Goal: Task Accomplishment & Management: Complete application form

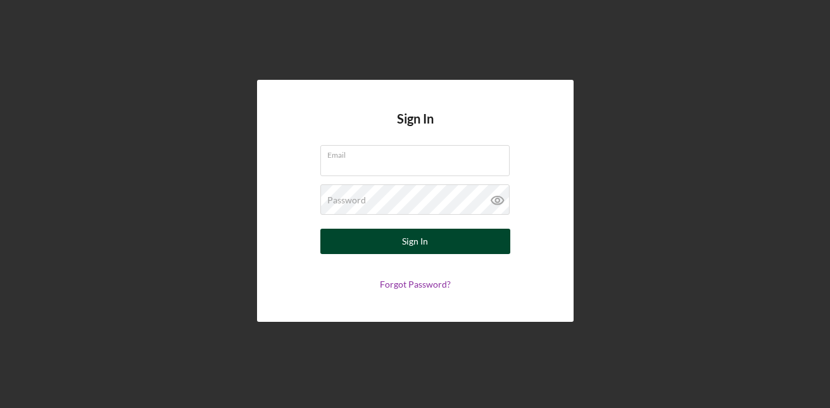
type input "[EMAIL_ADDRESS][DOMAIN_NAME]"
click at [426, 242] on div "Sign In" at bounding box center [415, 241] width 26 height 25
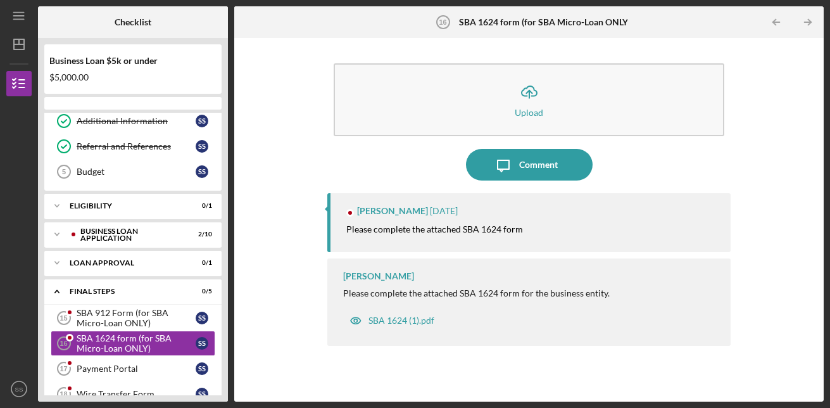
scroll to position [159, 0]
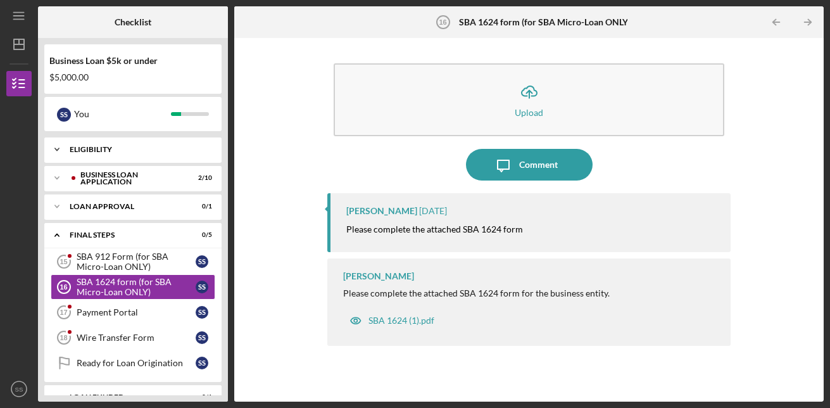
click at [109, 152] on div "Eligibility" at bounding box center [138, 150] width 136 height 8
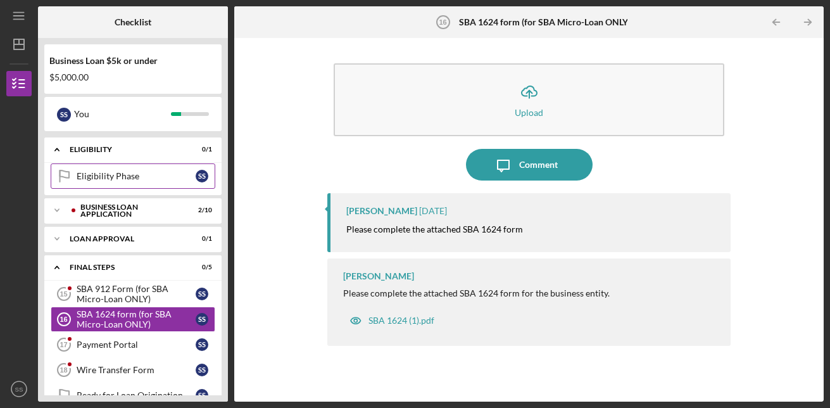
click at [120, 180] on div "Eligibility Phase" at bounding box center [136, 176] width 119 height 10
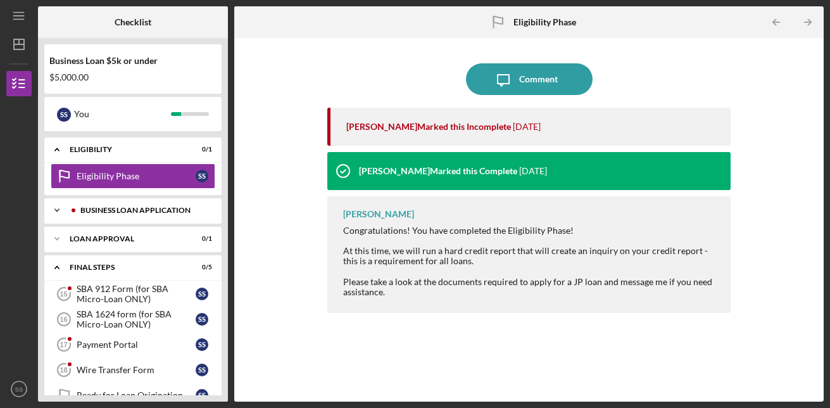
click at [130, 211] on div "BUSINESS LOAN APPLICATION" at bounding box center [142, 211] width 125 height 8
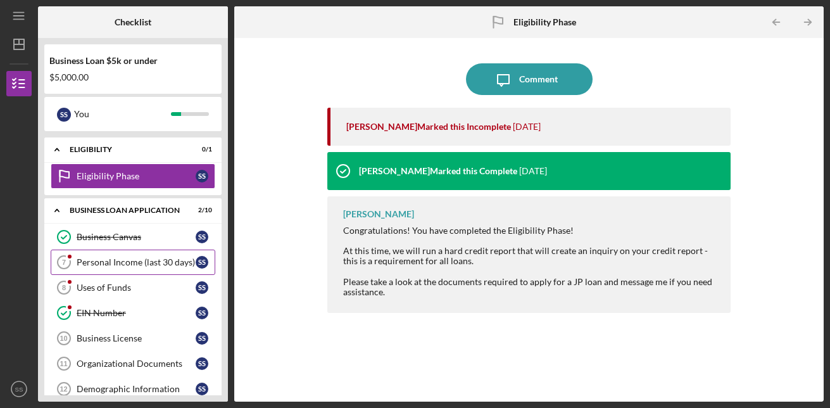
click at [128, 261] on div "Personal Income (last 30 days)" at bounding box center [136, 262] width 119 height 10
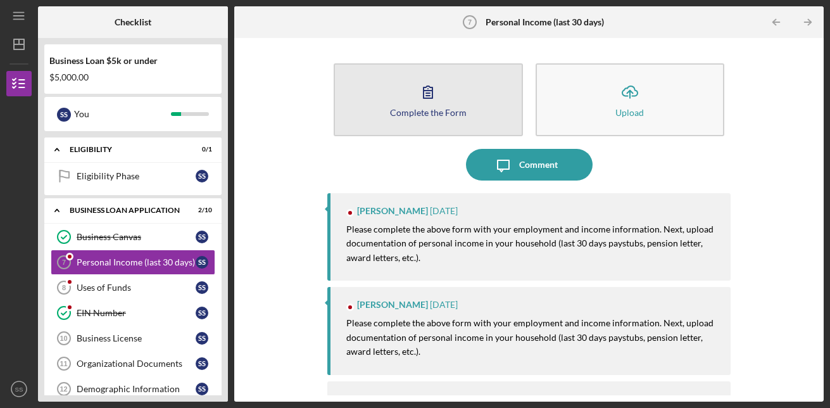
click at [448, 100] on button "Complete the Form Form" at bounding box center [428, 99] width 189 height 73
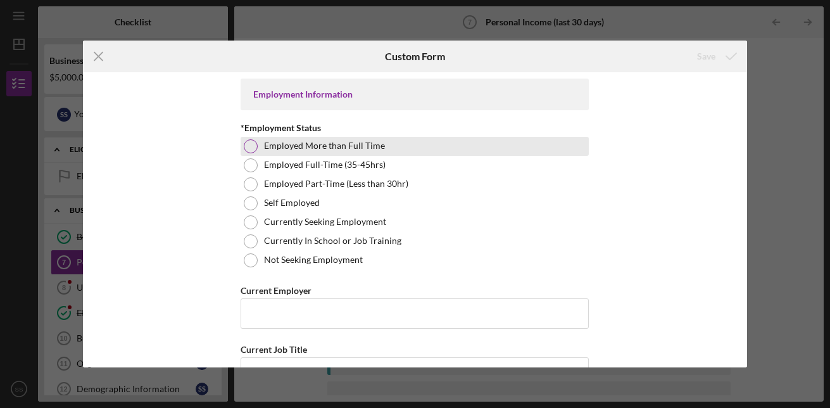
click at [255, 149] on div at bounding box center [251, 146] width 14 height 14
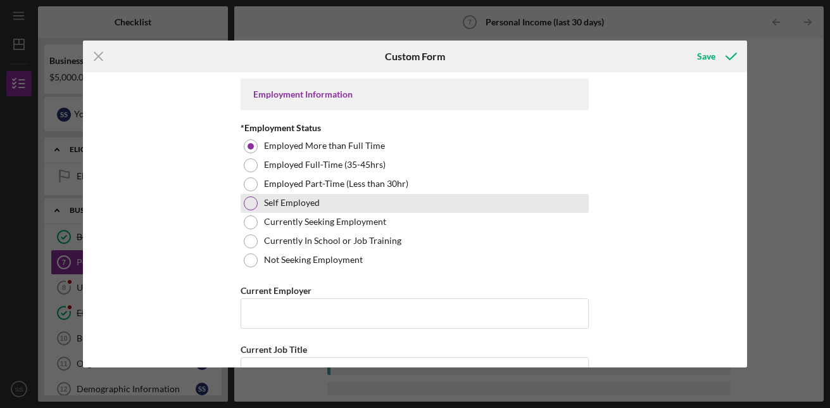
click at [248, 205] on div at bounding box center [251, 203] width 14 height 14
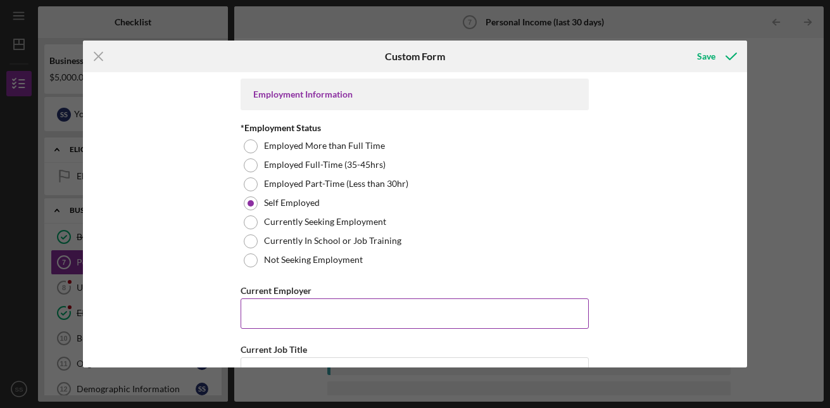
click at [295, 309] on input "Current Employer" at bounding box center [415, 313] width 348 height 30
type input "Above Thee Best Cleaning"
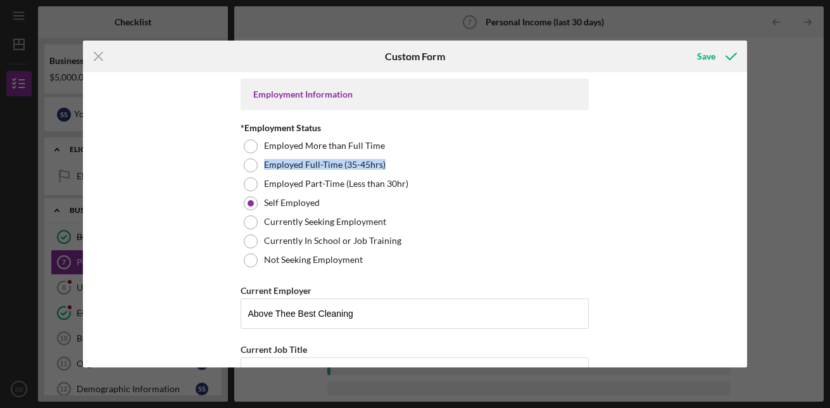
drag, startPoint x: 741, startPoint y: 143, endPoint x: 747, endPoint y: 162, distance: 19.8
click at [747, 162] on div "Employment Information *Employment Status Employed More than Full Time Employed…" at bounding box center [415, 219] width 664 height 295
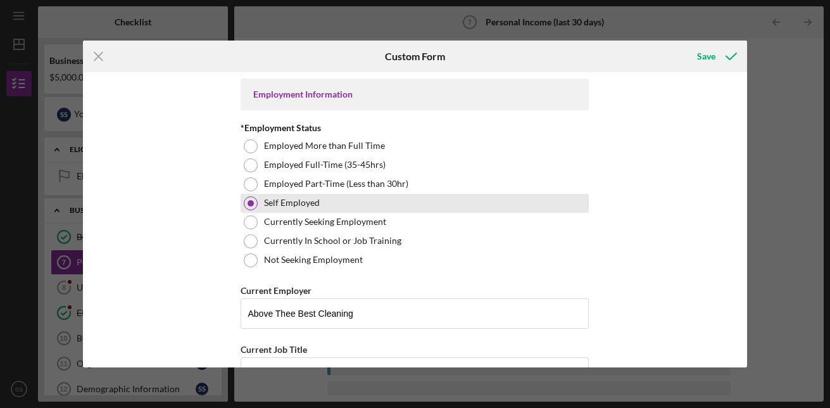
click at [290, 204] on label "Self Employed" at bounding box center [292, 203] width 56 height 10
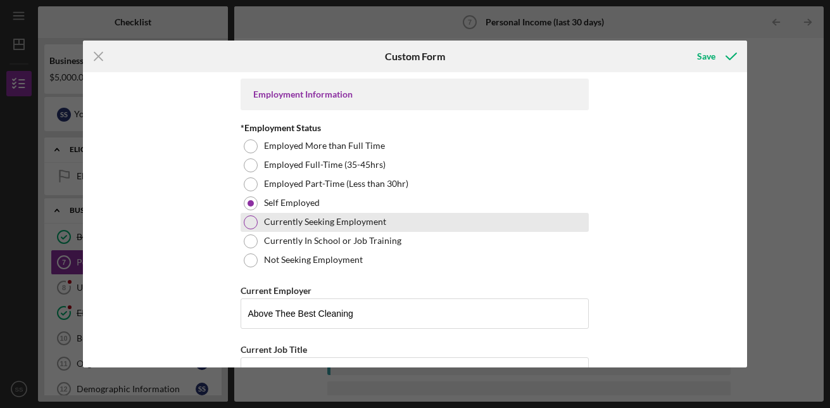
click at [247, 225] on div at bounding box center [251, 222] width 14 height 14
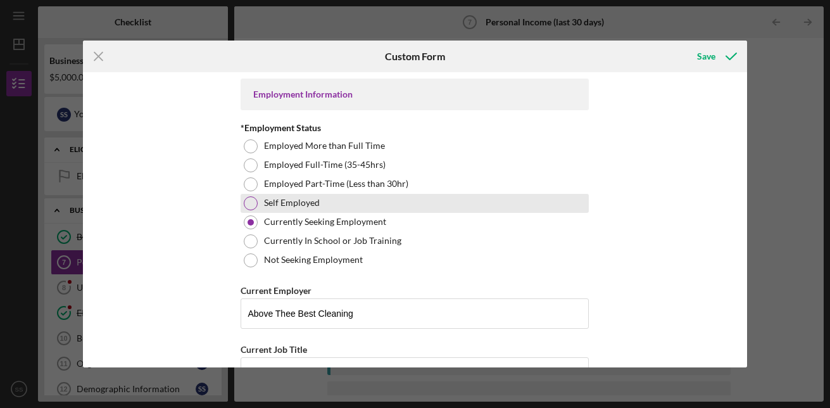
click at [248, 200] on div at bounding box center [251, 203] width 14 height 14
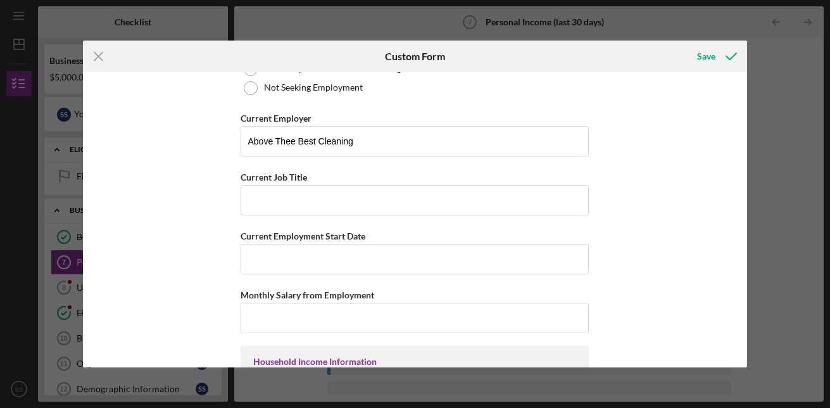
scroll to position [188, 0]
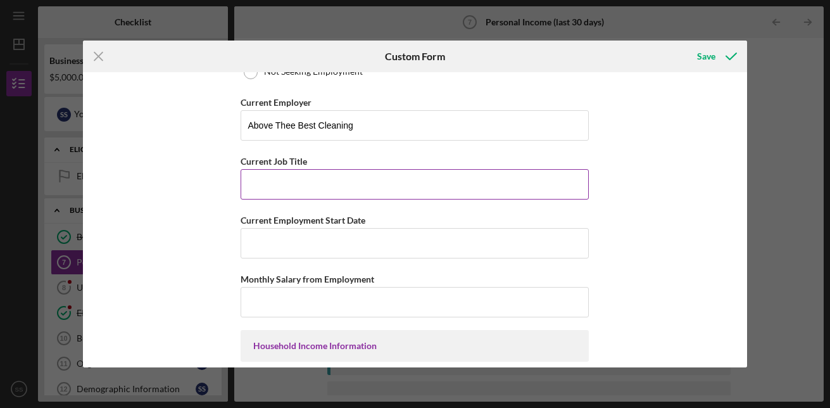
click at [353, 189] on input "Current Job Title" at bounding box center [415, 184] width 348 height 30
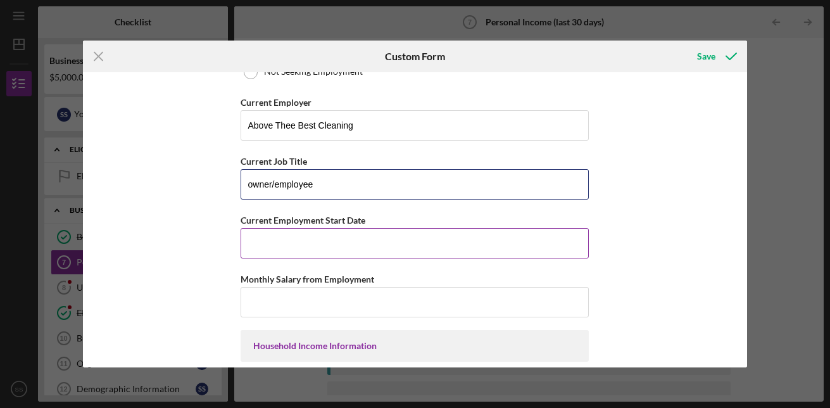
type input "owner/employee"
click at [282, 240] on input "Current Employment Start Date" at bounding box center [415, 243] width 348 height 30
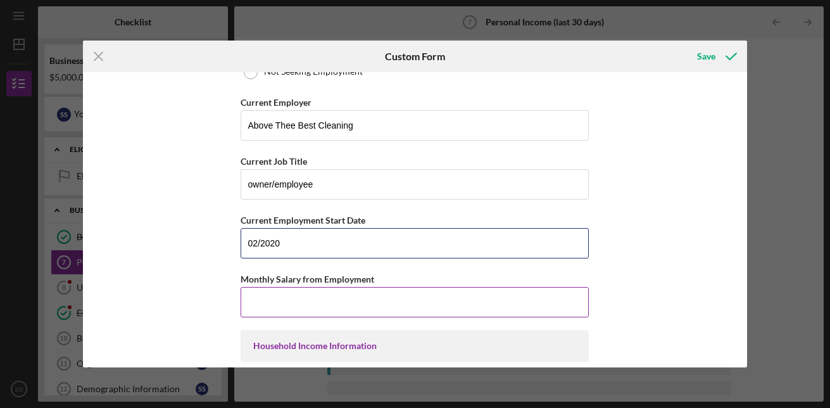
type input "02/2020"
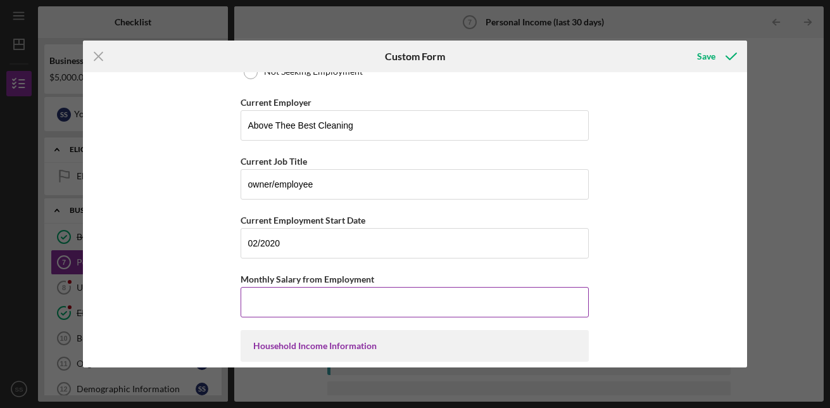
click at [269, 305] on input "Monthly Salary from Employment" at bounding box center [415, 302] width 348 height 30
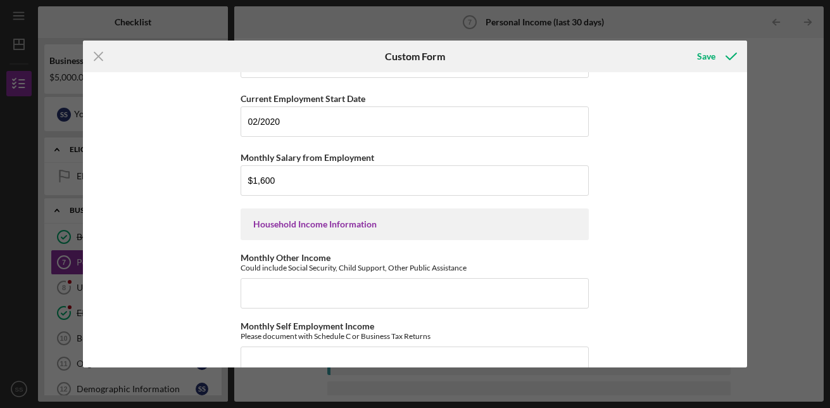
scroll to position [314, 0]
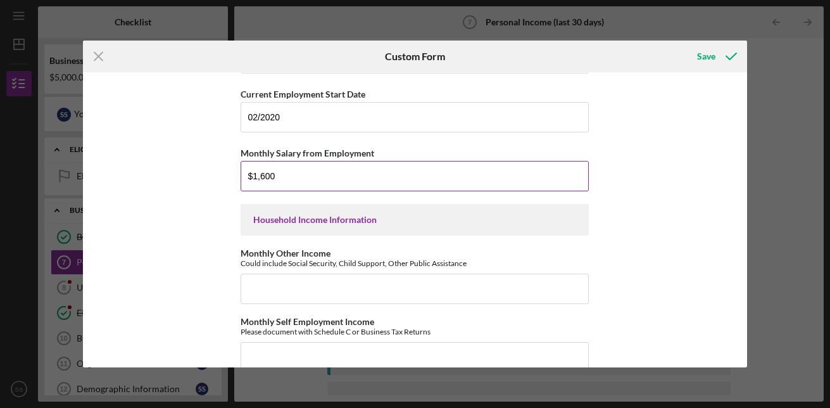
click at [274, 176] on input "$1,600" at bounding box center [415, 176] width 348 height 30
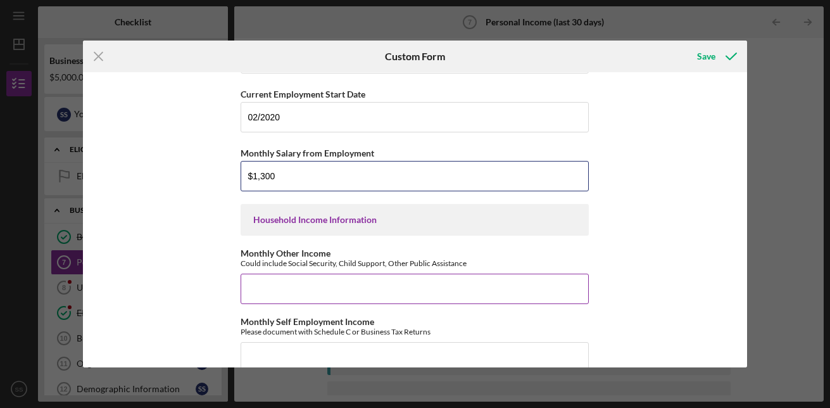
type input "$1,300"
click at [293, 292] on input "Monthly Other Income" at bounding box center [415, 289] width 348 height 30
type input "$0"
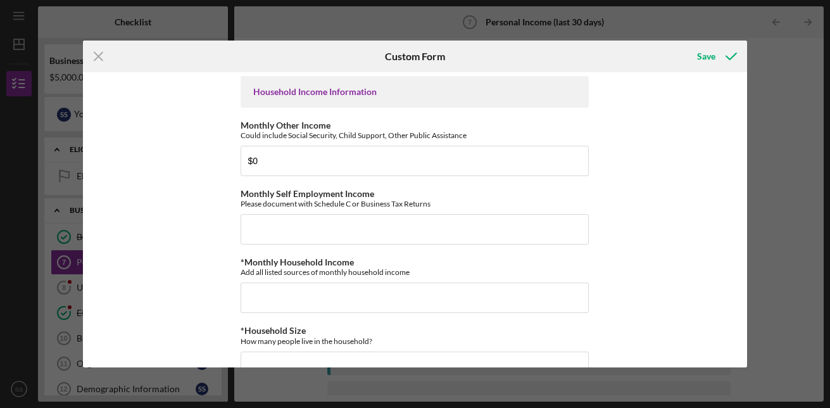
scroll to position [449, 0]
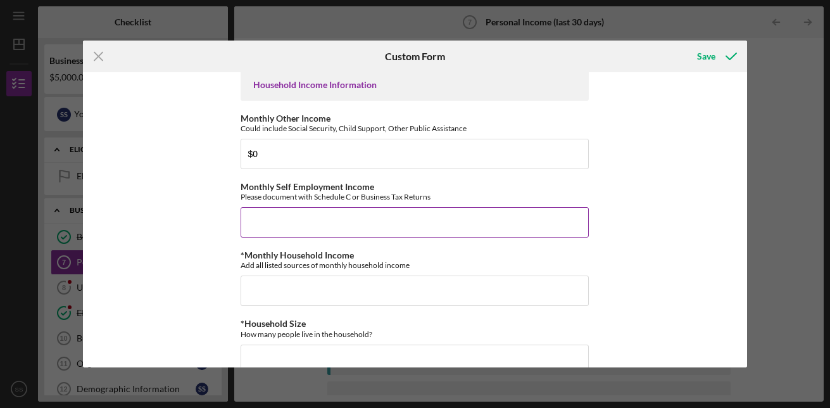
click at [262, 220] on input "Monthly Self Employment Income" at bounding box center [415, 222] width 348 height 30
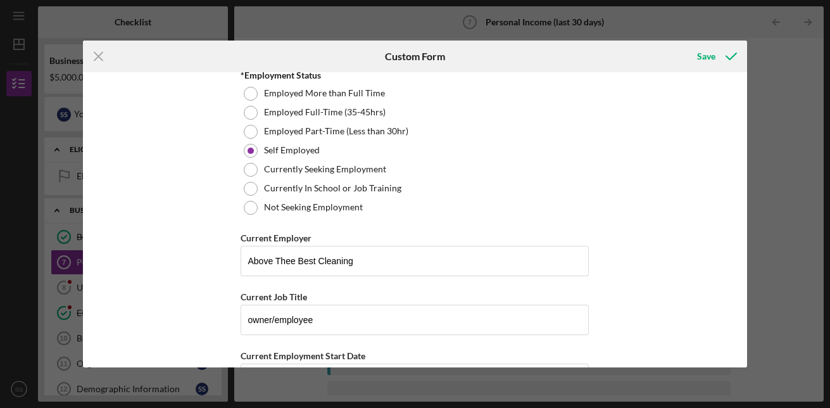
scroll to position [48, 0]
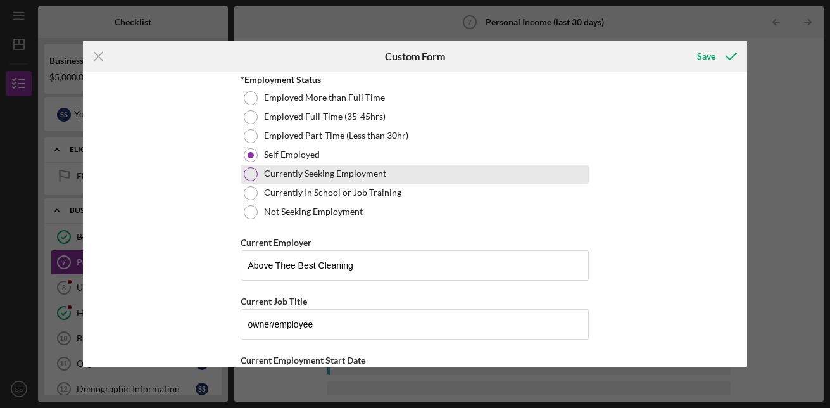
click at [253, 170] on div at bounding box center [251, 174] width 14 height 14
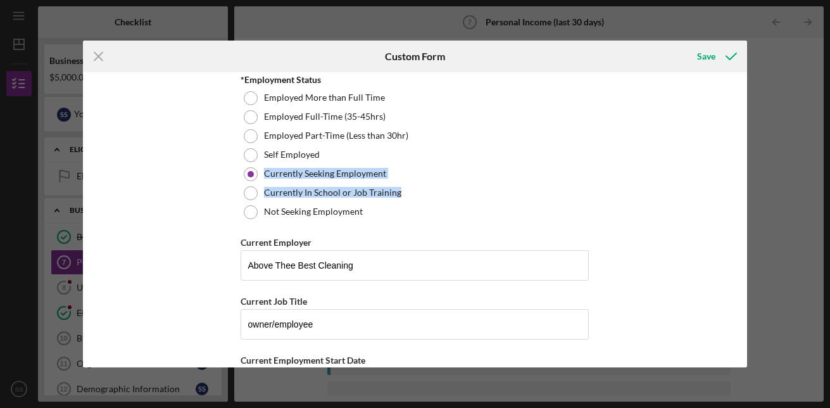
drag, startPoint x: 743, startPoint y: 150, endPoint x: 751, endPoint y: 194, distance: 44.5
click at [751, 194] on div "Icon/Menu Close Custom Form Save Employment Information *Employment Status Empl…" at bounding box center [415, 204] width 830 height 408
drag, startPoint x: 751, startPoint y: 194, endPoint x: 780, endPoint y: 241, distance: 55.7
click at [780, 241] on div "Icon/Menu Close Custom Form Save Employment Information *Employment Status Empl…" at bounding box center [415, 204] width 830 height 408
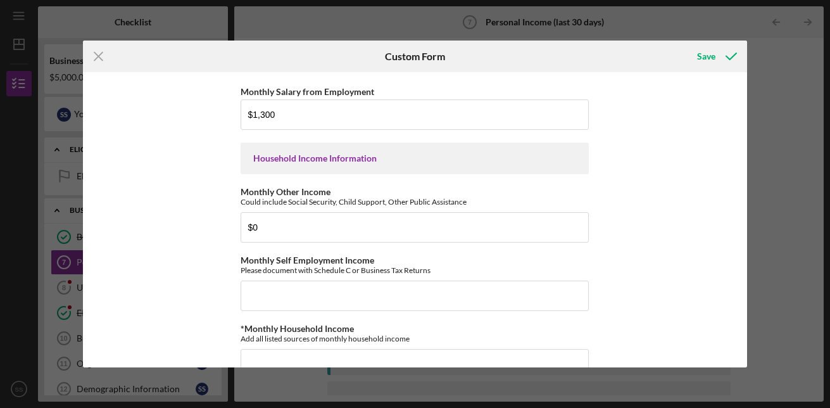
scroll to position [381, 0]
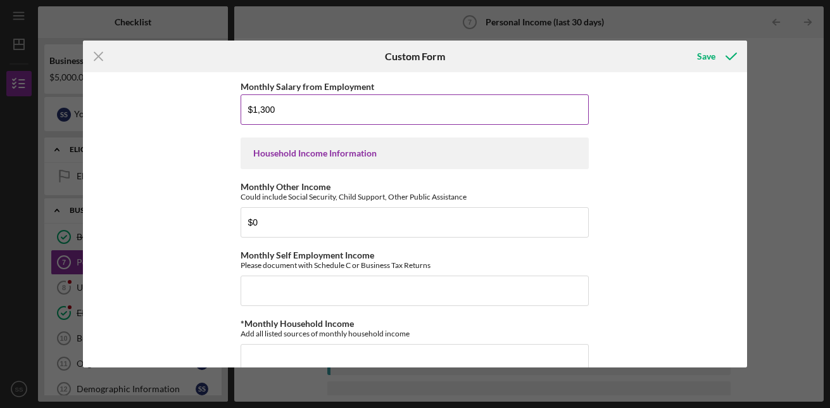
click at [296, 105] on input "$1,300" at bounding box center [415, 109] width 348 height 30
type input "$1"
type input "$7"
type input "$1,200"
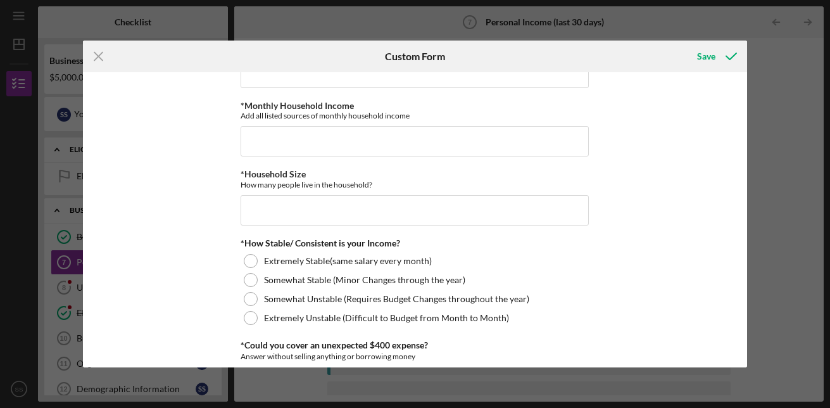
scroll to position [601, 0]
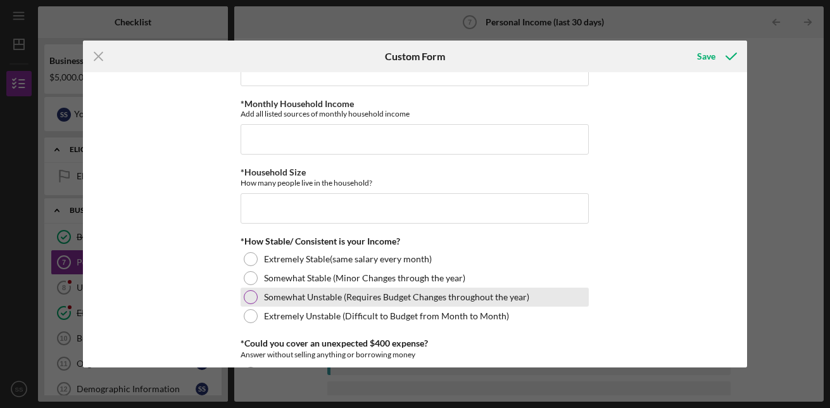
click at [248, 296] on div at bounding box center [251, 297] width 14 height 14
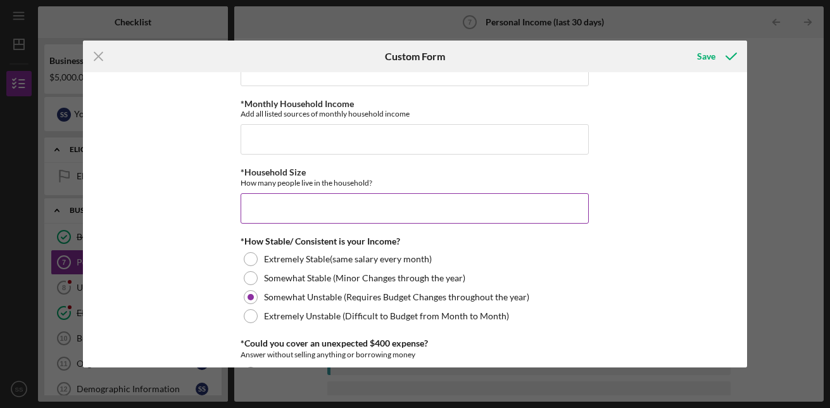
click at [293, 210] on input "*Household Size" at bounding box center [415, 208] width 348 height 30
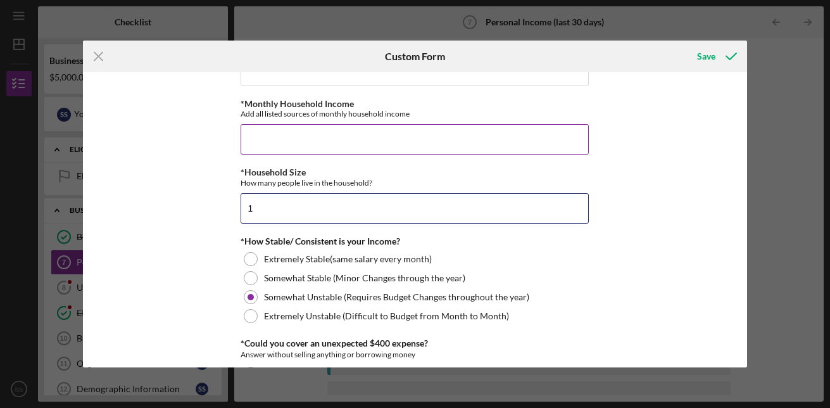
type input "1"
click at [266, 132] on input "*Monthly Household Income" at bounding box center [415, 139] width 348 height 30
type input "$1,200"
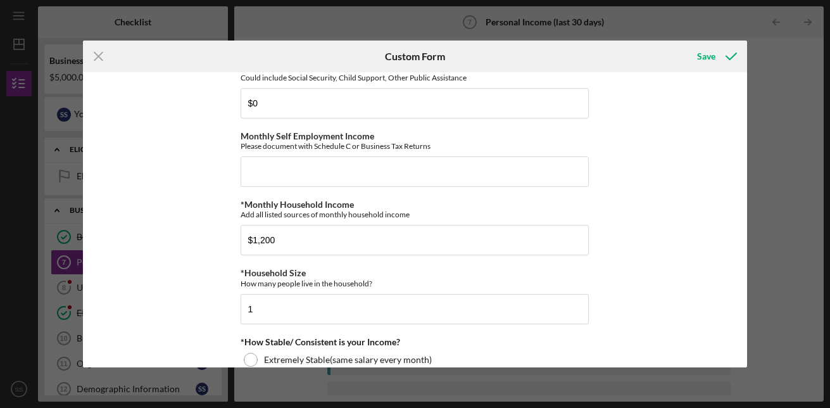
scroll to position [486, 0]
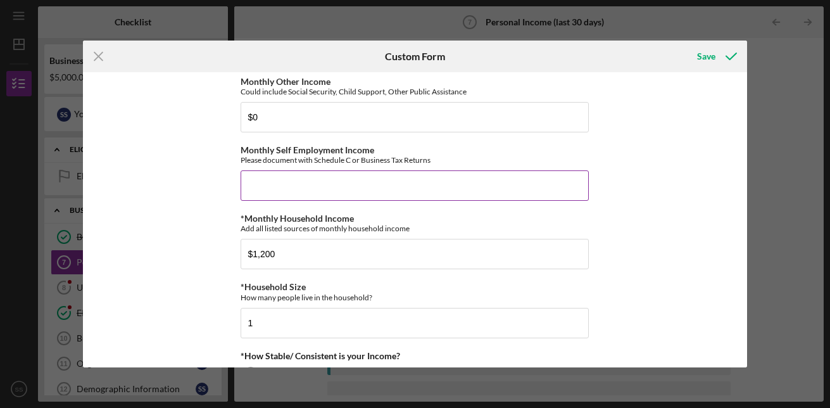
click at [324, 187] on input "Monthly Self Employment Income" at bounding box center [415, 185] width 348 height 30
click at [706, 64] on div "Save" at bounding box center [706, 56] width 18 height 25
click at [705, 54] on div "Save" at bounding box center [706, 56] width 18 height 25
click at [407, 194] on input "Monthly Self Employment Income" at bounding box center [415, 185] width 348 height 30
click at [365, 177] on input "Monthly Self Employment Income" at bounding box center [415, 185] width 348 height 30
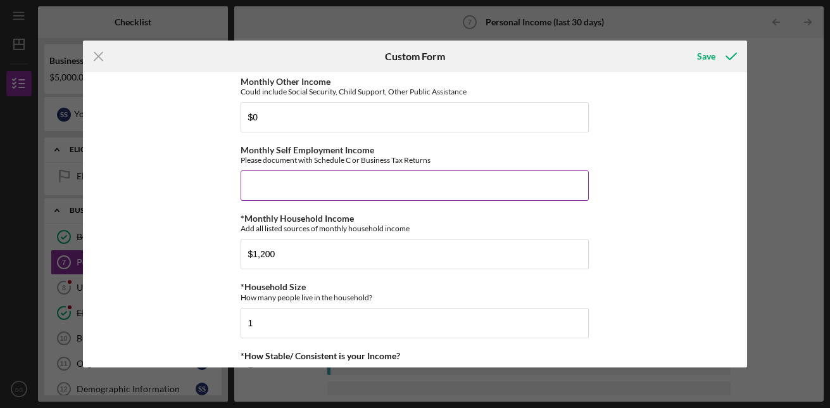
click at [359, 189] on input "Monthly Self Employment Income" at bounding box center [415, 185] width 348 height 30
type input "$14,400"
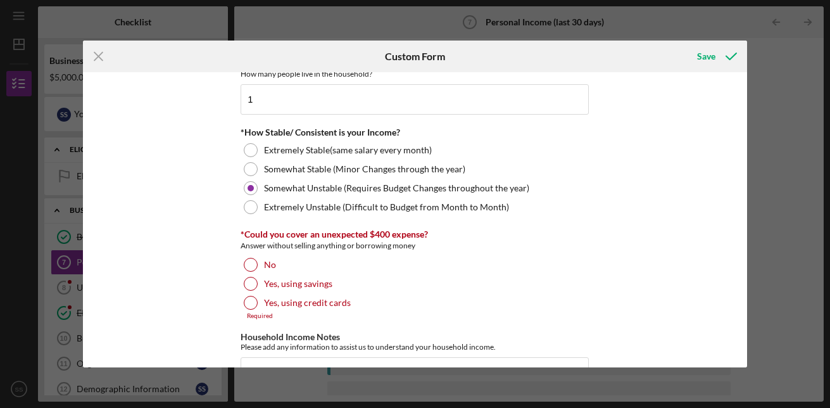
scroll to position [735, 0]
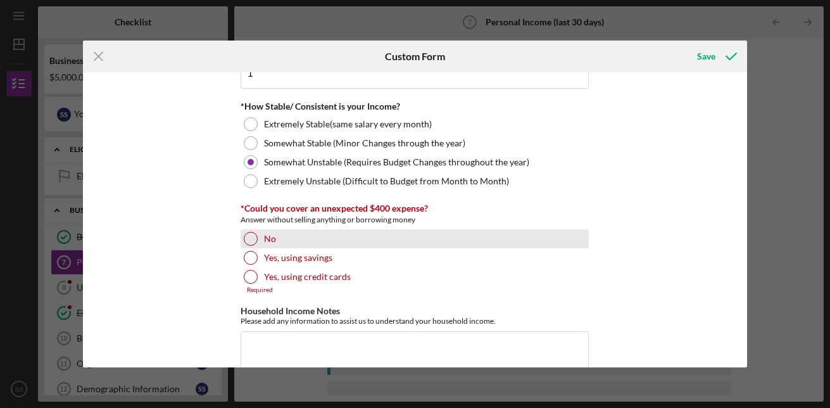
click at [252, 243] on div at bounding box center [251, 239] width 14 height 14
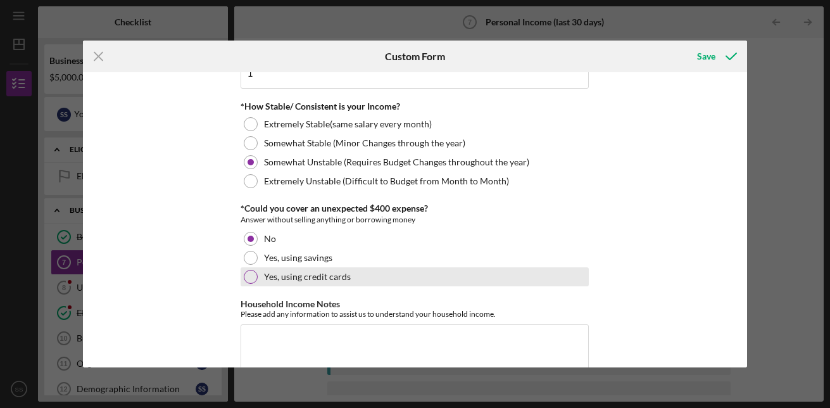
click at [250, 272] on div at bounding box center [251, 277] width 14 height 14
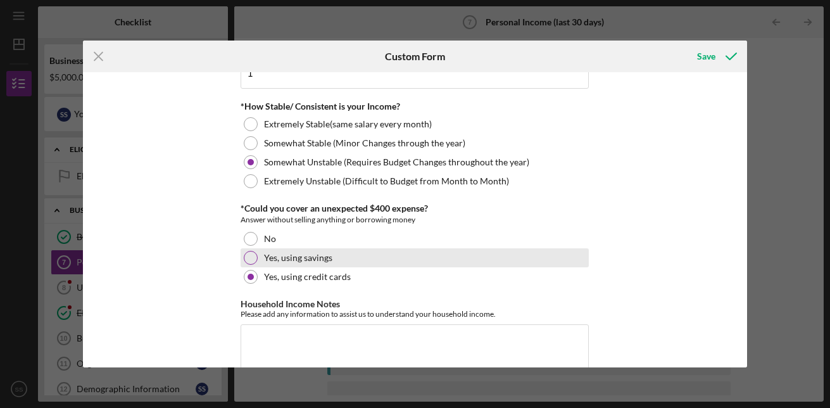
click at [249, 256] on div at bounding box center [251, 258] width 14 height 14
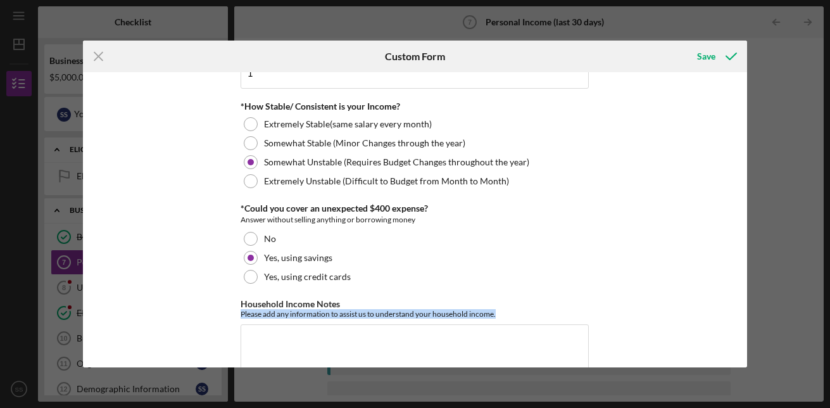
drag, startPoint x: 741, startPoint y: 308, endPoint x: 746, endPoint y: 341, distance: 33.3
click at [746, 341] on div "Employment Information *Employment Status Employed More than Full Time Employed…" at bounding box center [415, 219] width 664 height 295
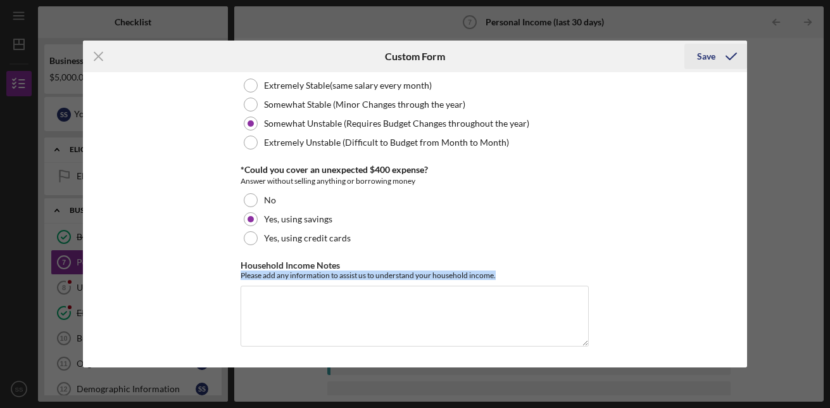
click at [715, 58] on div "Save" at bounding box center [706, 56] width 18 height 25
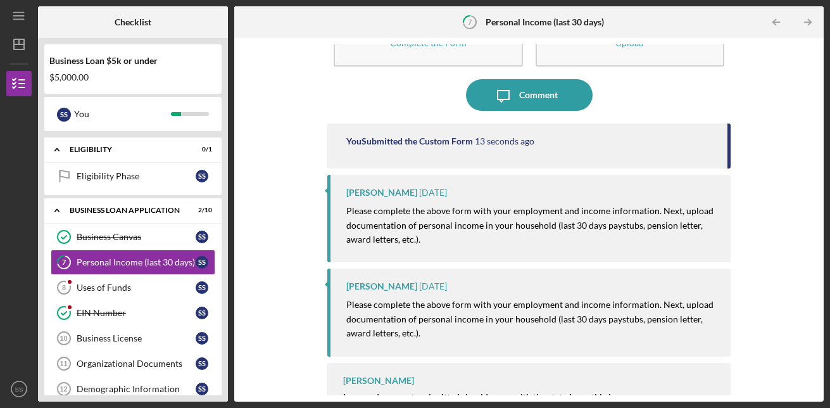
scroll to position [67, 0]
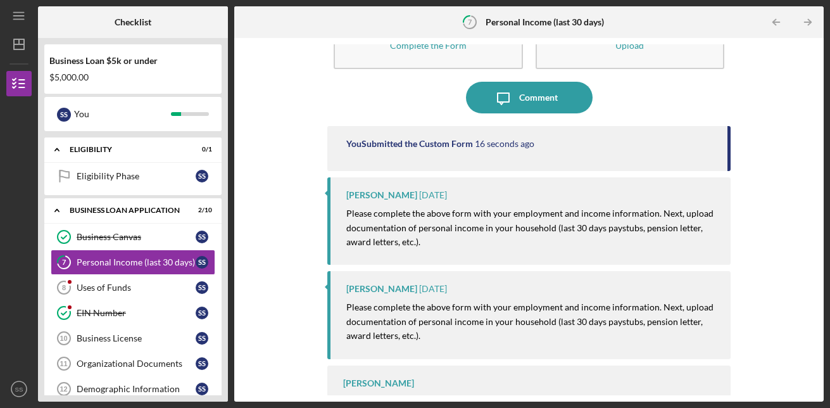
drag, startPoint x: 818, startPoint y: 227, endPoint x: 815, endPoint y: 293, distance: 66.6
click at [815, 293] on div "Complete the Form Form Icon/Upload Upload Icon/Message Comment You Submitted th…" at bounding box center [529, 220] width 590 height 364
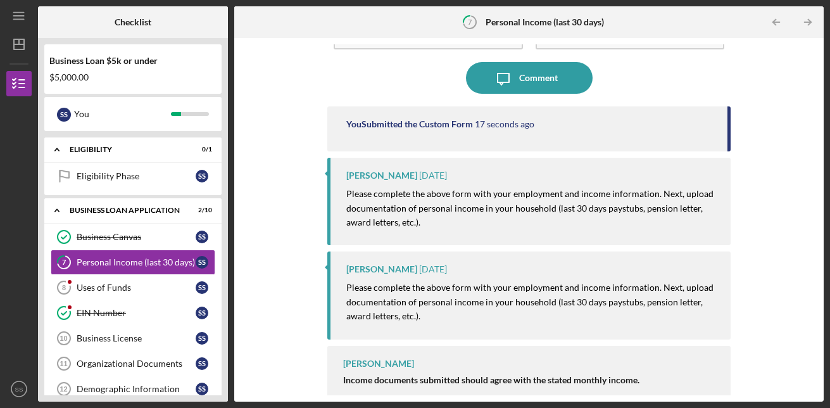
scroll to position [101, 0]
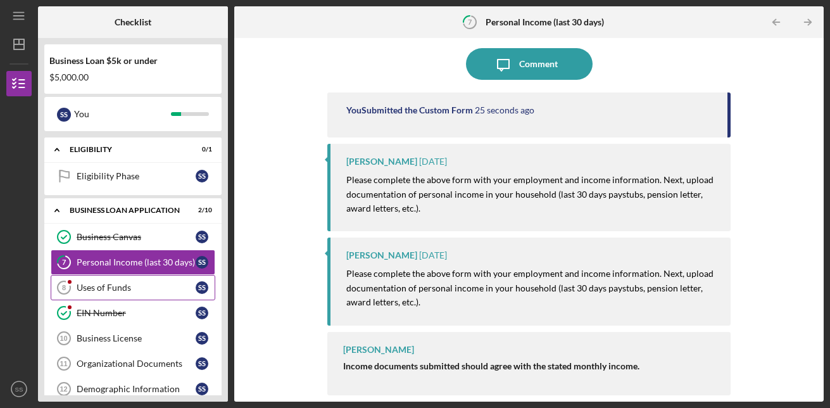
click at [109, 284] on div "Uses of Funds" at bounding box center [136, 288] width 119 height 10
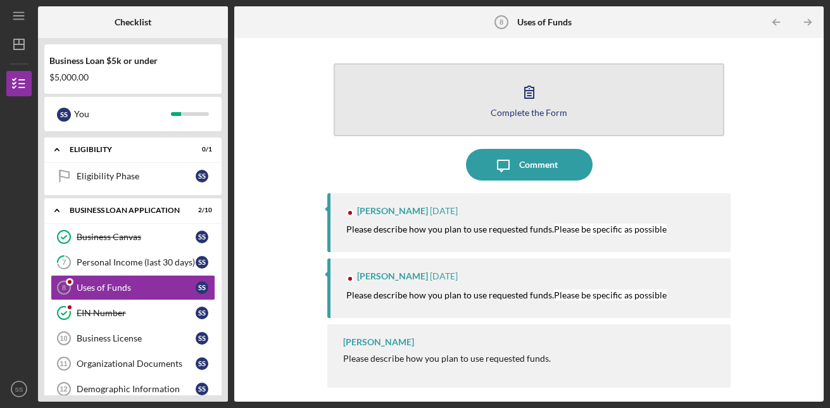
click at [514, 94] on button "Complete the Form Form" at bounding box center [529, 99] width 391 height 73
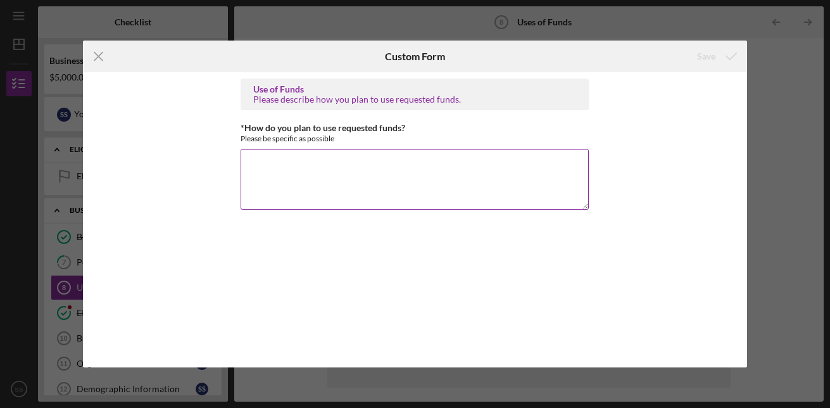
click at [280, 168] on textarea "*How do you plan to use requested funds?" at bounding box center [415, 179] width 348 height 61
type textarea "E"
click at [359, 162] on textarea "Above Thee Best is building" at bounding box center [415, 179] width 348 height 61
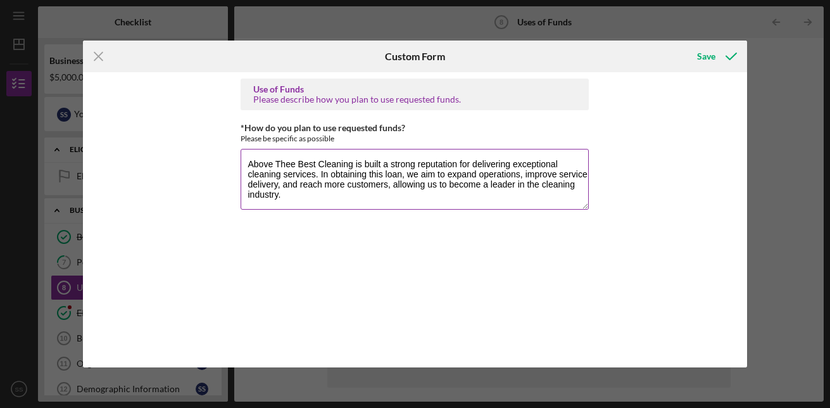
click at [286, 201] on textarea "Above Thee Best Cleaning is built a strong reputation for delivering exceptiona…" at bounding box center [415, 179] width 348 height 61
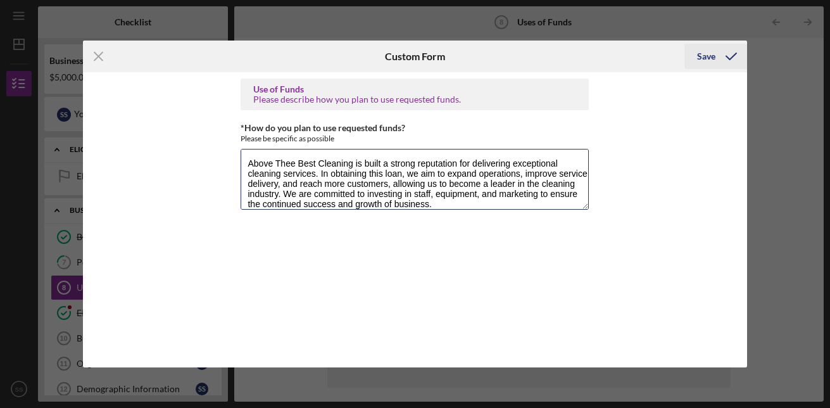
type textarea "Above Thee Best Cleaning is built a strong reputation for delivering exceptiona…"
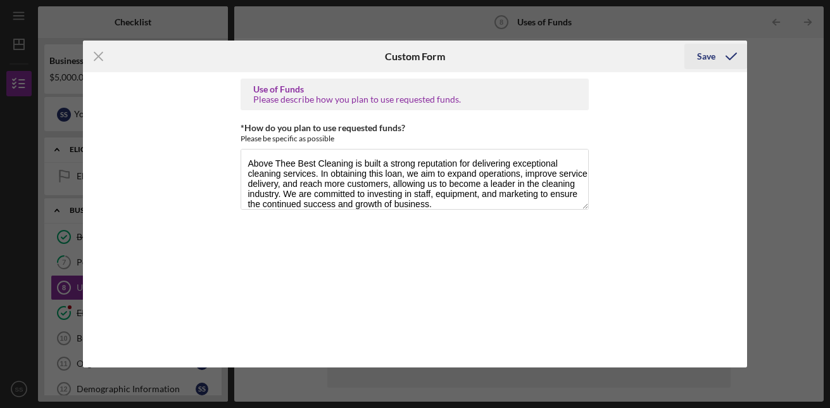
click at [709, 56] on div "Save" at bounding box center [706, 56] width 18 height 25
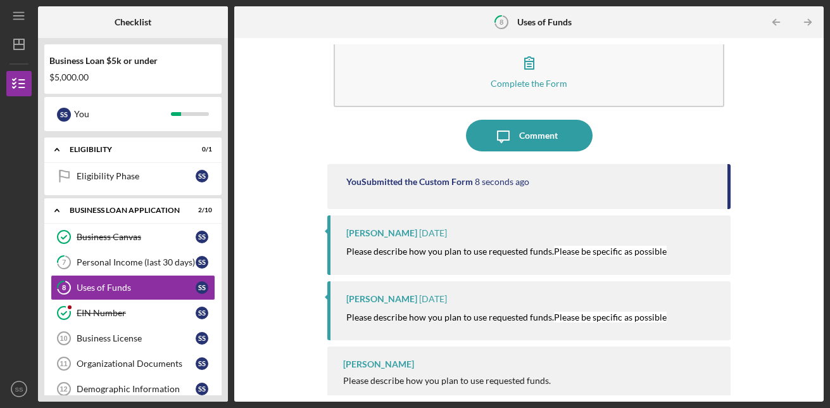
scroll to position [27, 0]
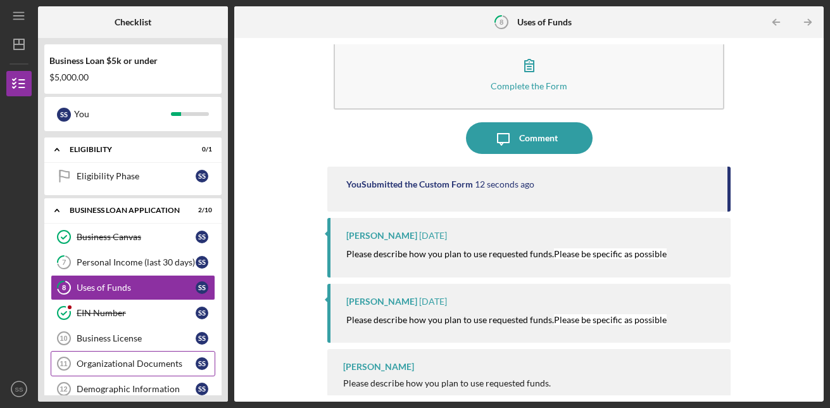
click at [125, 360] on div "Organizational Documents" at bounding box center [136, 364] width 119 height 10
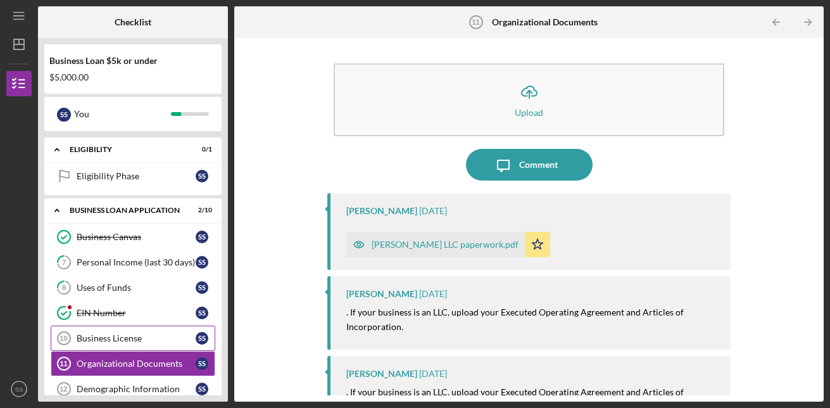
click at [114, 333] on link "Business License 10 Business License S S" at bounding box center [133, 338] width 165 height 25
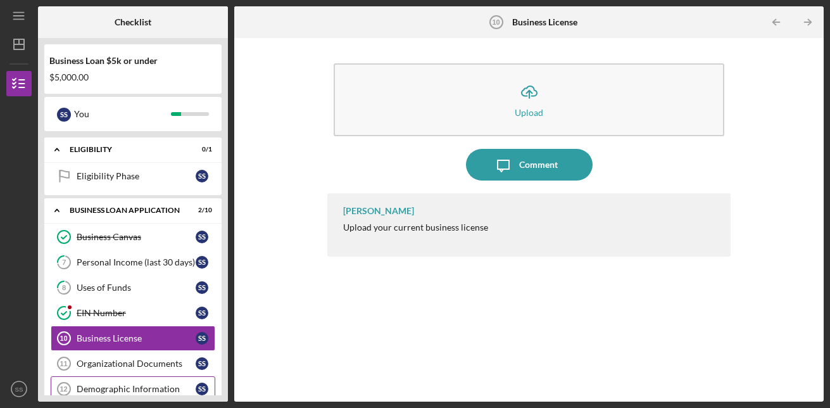
click at [127, 388] on div "Demographic Information" at bounding box center [136, 389] width 119 height 10
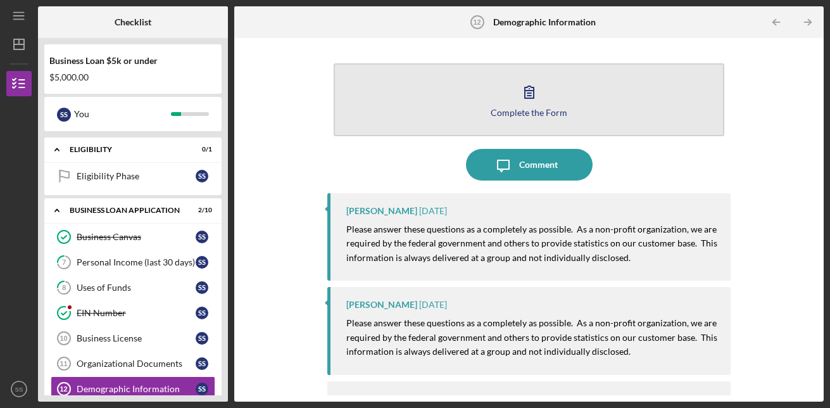
drag, startPoint x: 502, startPoint y: 109, endPoint x: 509, endPoint y: 105, distance: 7.4
click at [508, 105] on button "Complete the Form Form" at bounding box center [529, 99] width 391 height 73
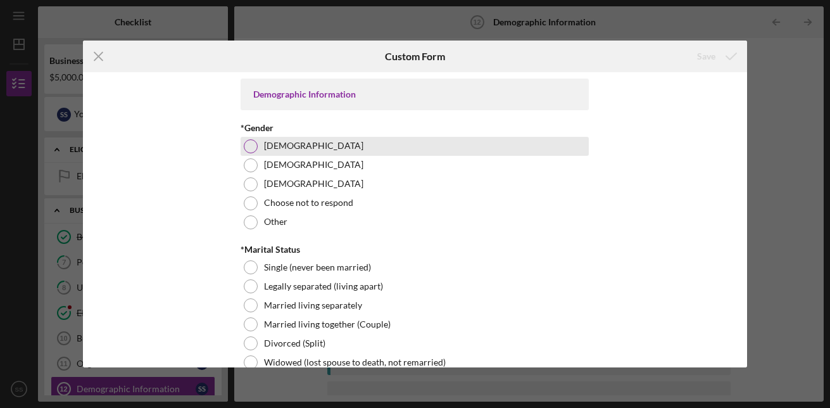
click at [248, 144] on div at bounding box center [251, 146] width 14 height 14
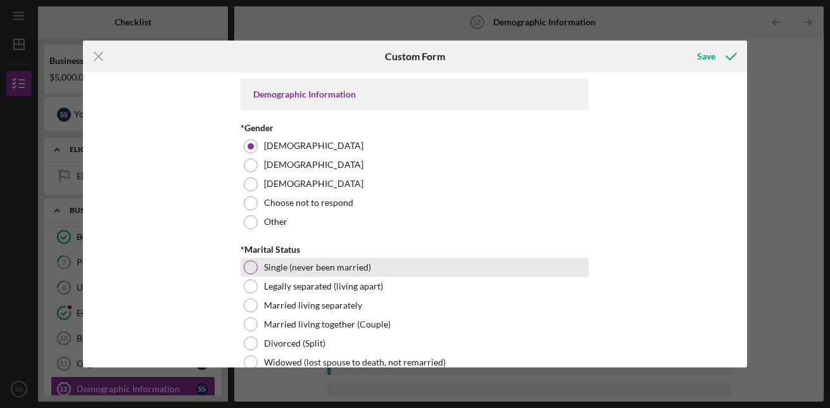
click at [250, 272] on div at bounding box center [251, 267] width 14 height 14
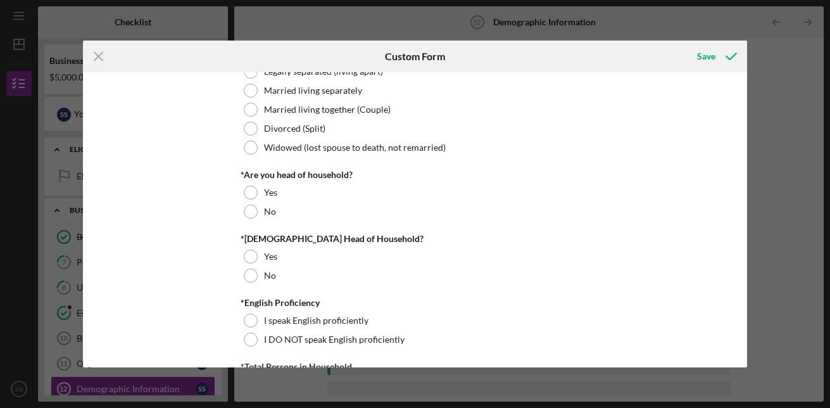
scroll to position [228, 0]
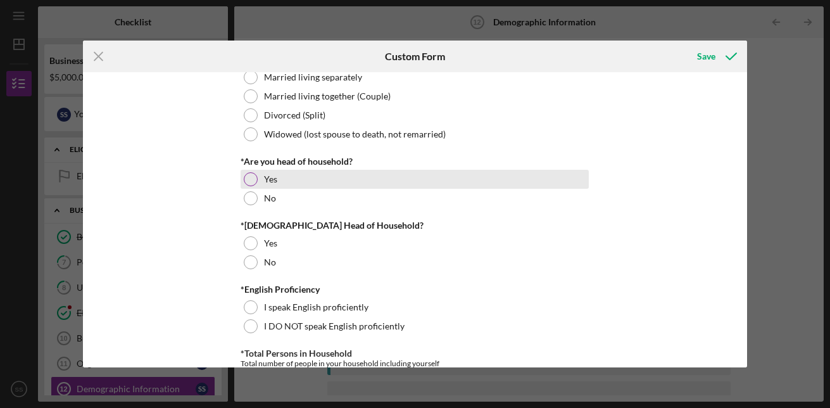
click at [248, 177] on div at bounding box center [251, 179] width 14 height 14
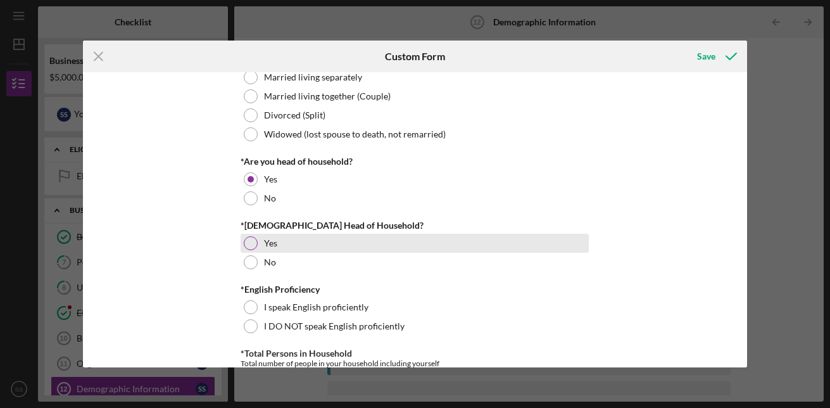
click at [249, 243] on div at bounding box center [251, 243] width 14 height 14
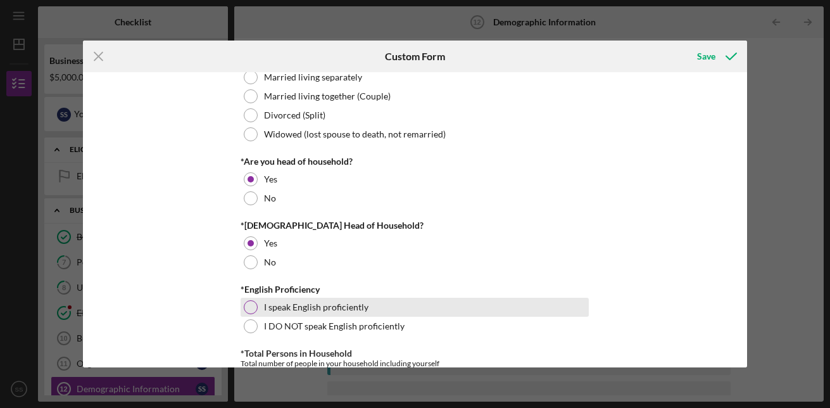
click at [252, 306] on div at bounding box center [251, 307] width 14 height 14
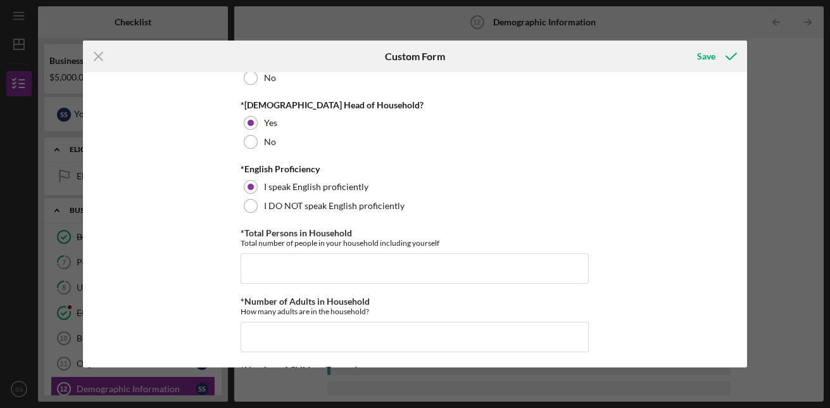
scroll to position [393, 0]
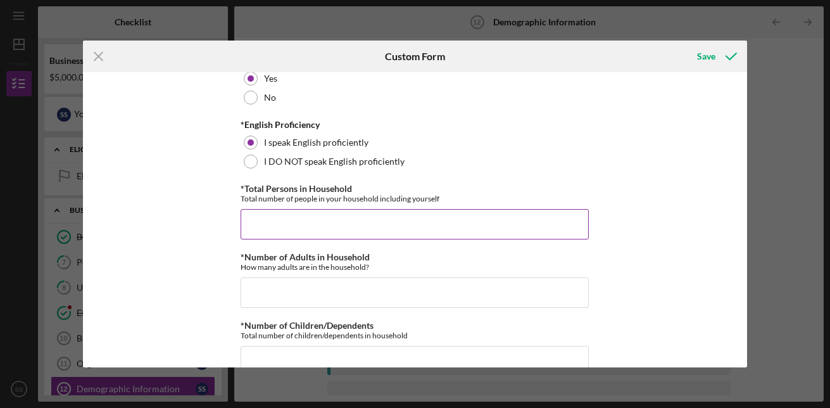
click at [341, 233] on input "*Total Persons in Household" at bounding box center [415, 224] width 348 height 30
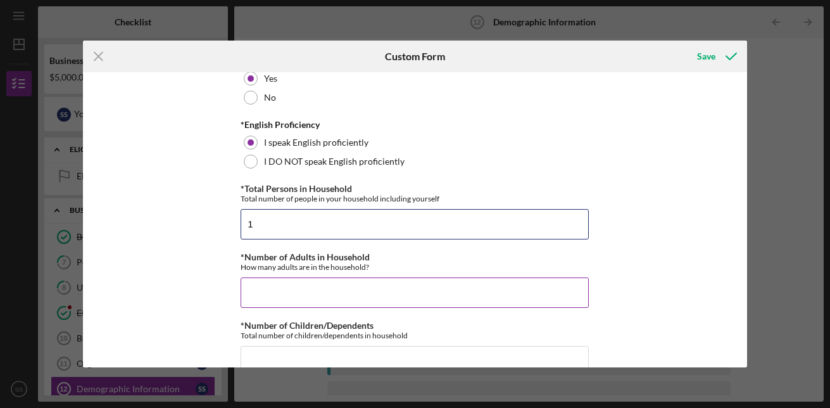
type input "1"
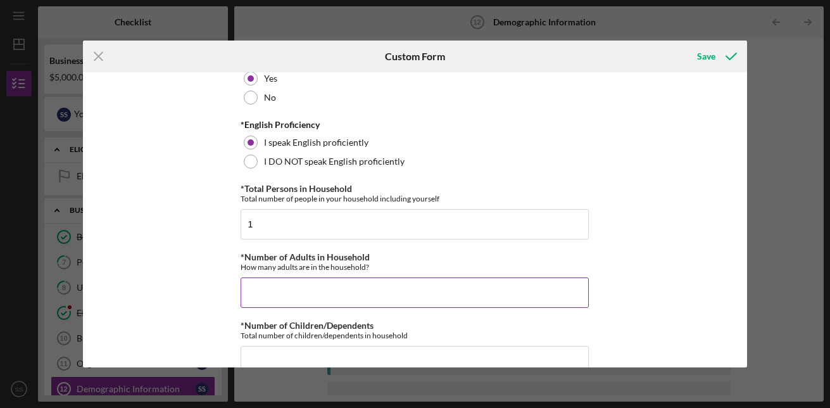
click at [283, 294] on input "*Number of Adults in Household" at bounding box center [415, 292] width 348 height 30
type input "1"
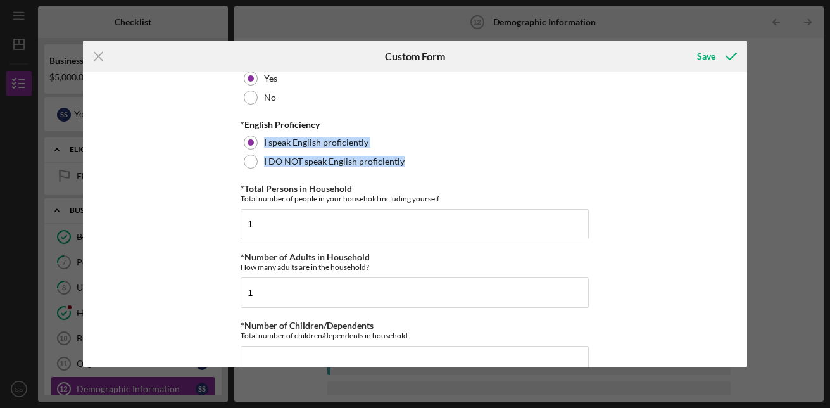
drag, startPoint x: 742, startPoint y: 127, endPoint x: 746, endPoint y: 163, distance: 37.0
click at [746, 163] on div "Demographic Information *Gender [DEMOGRAPHIC_DATA] [DEMOGRAPHIC_DATA] [DEMOGRAP…" at bounding box center [415, 219] width 664 height 295
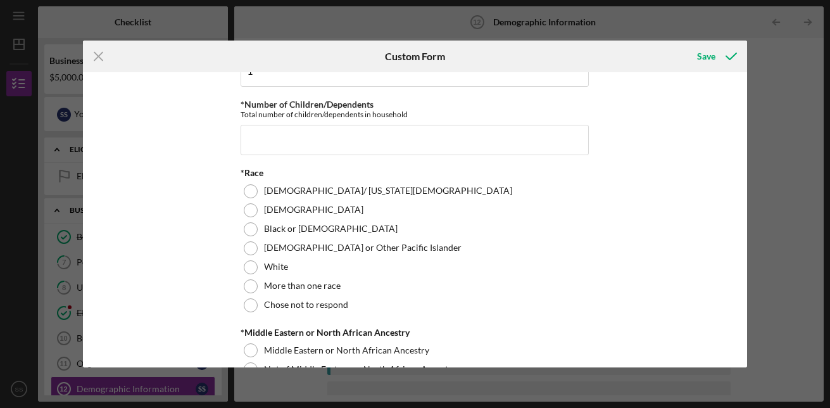
scroll to position [582, 0]
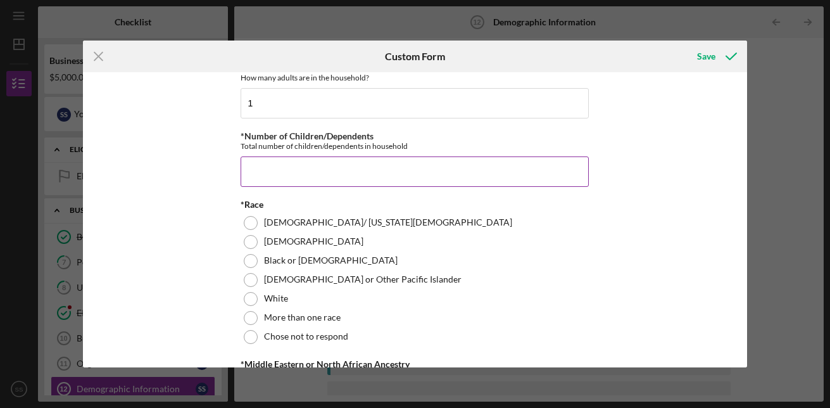
click at [353, 175] on input "*Number of Children/Dependents" at bounding box center [415, 171] width 348 height 30
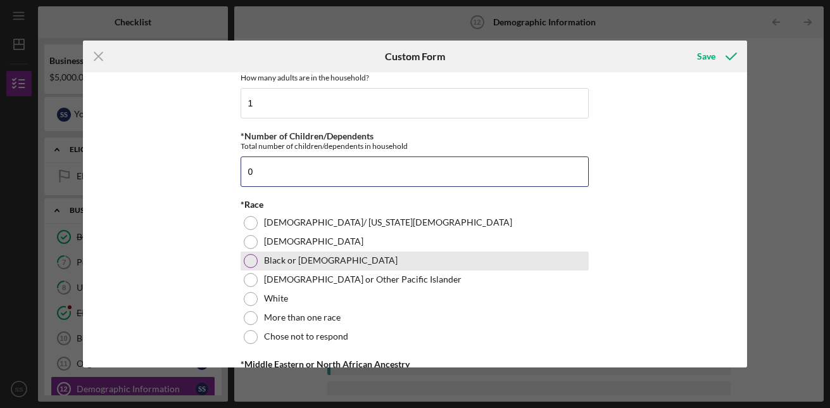
type input "0"
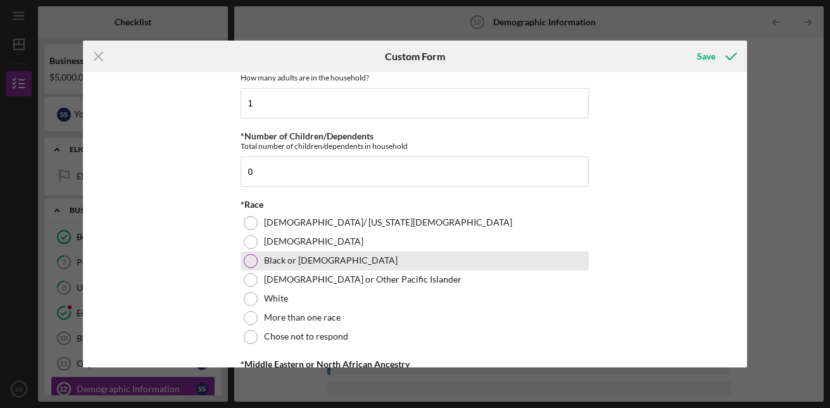
click at [251, 258] on div at bounding box center [251, 261] width 14 height 14
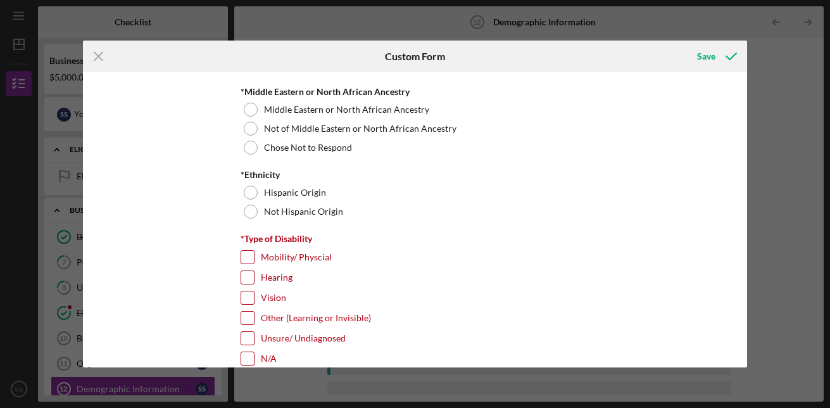
scroll to position [874, 0]
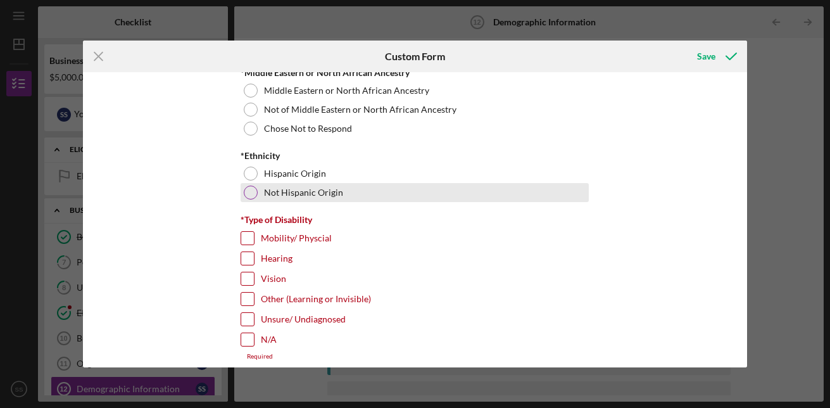
click at [248, 195] on div at bounding box center [251, 193] width 14 height 14
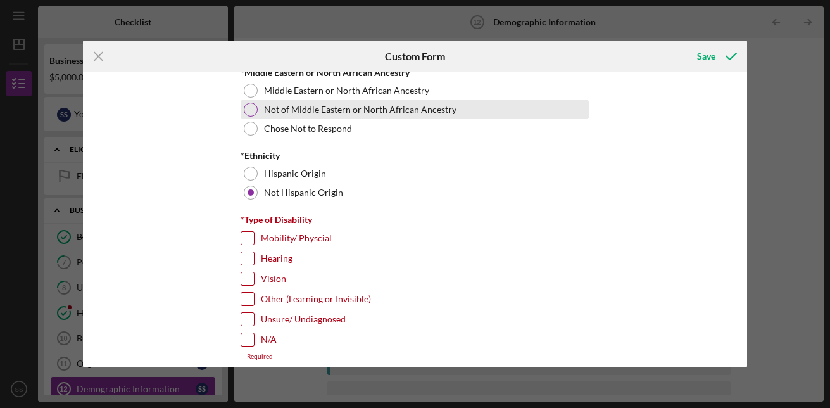
click at [245, 106] on div at bounding box center [251, 110] width 14 height 14
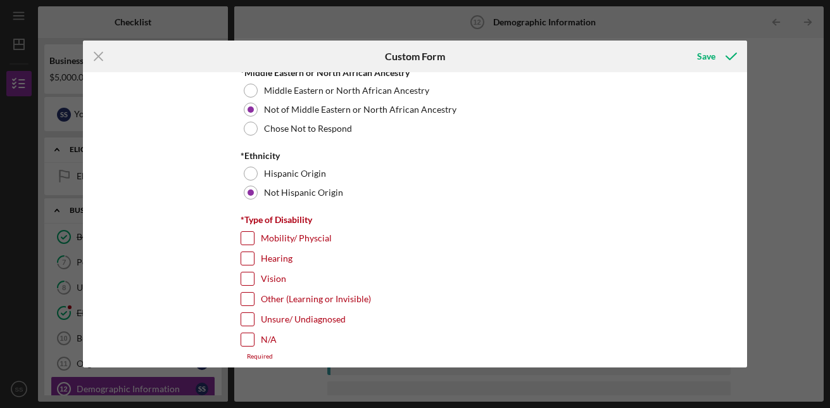
drag, startPoint x: 742, startPoint y: 171, endPoint x: 748, endPoint y: 169, distance: 6.6
click at [748, 169] on div "Icon/Menu Close Custom Form Save Demographic Information *Gender [DEMOGRAPHIC_D…" at bounding box center [415, 204] width 830 height 408
drag, startPoint x: 743, startPoint y: 177, endPoint x: 743, endPoint y: 169, distance: 7.6
click at [743, 169] on div "Demographic Information *Gender [DEMOGRAPHIC_DATA] [DEMOGRAPHIC_DATA] [DEMOGRAP…" at bounding box center [415, 219] width 664 height 295
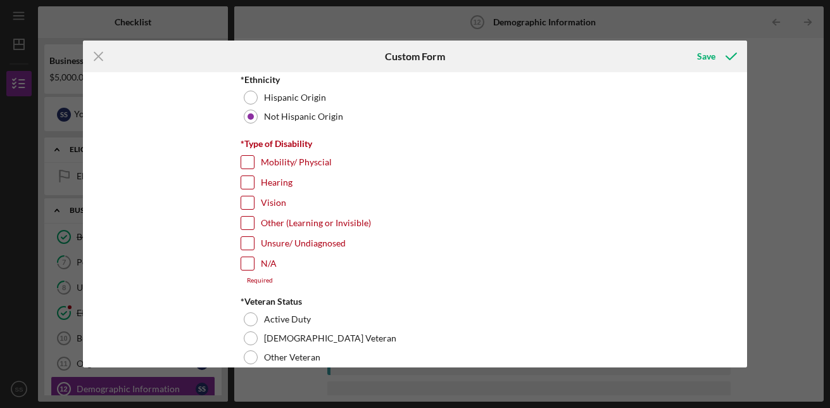
scroll to position [955, 0]
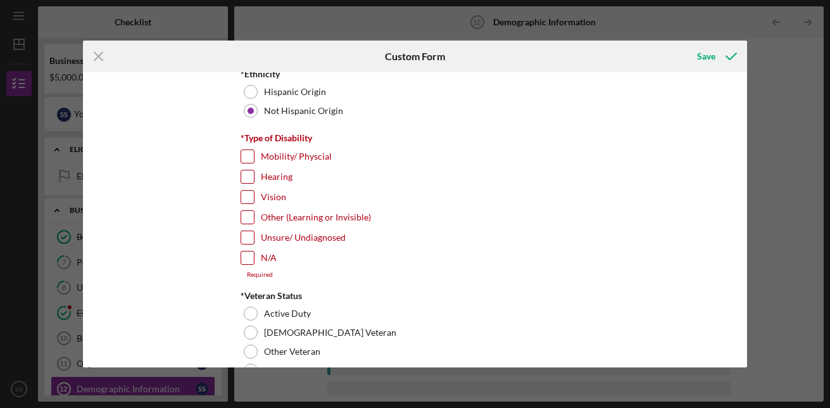
click at [245, 258] on input "N/A" at bounding box center [247, 257] width 13 height 13
checkbox input "true"
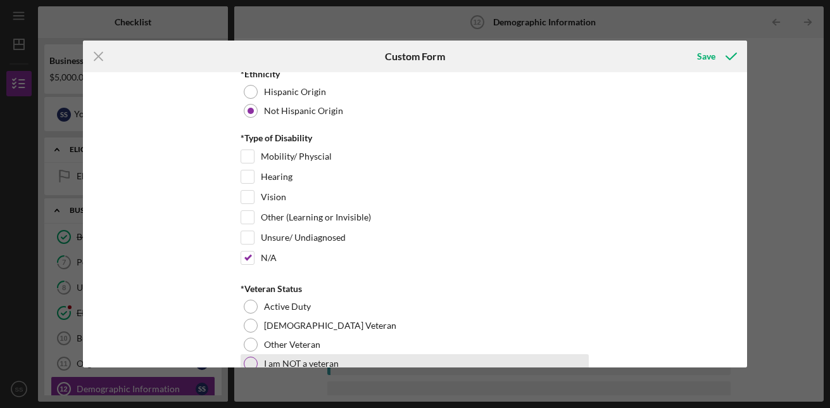
click at [251, 361] on div at bounding box center [251, 364] width 14 height 14
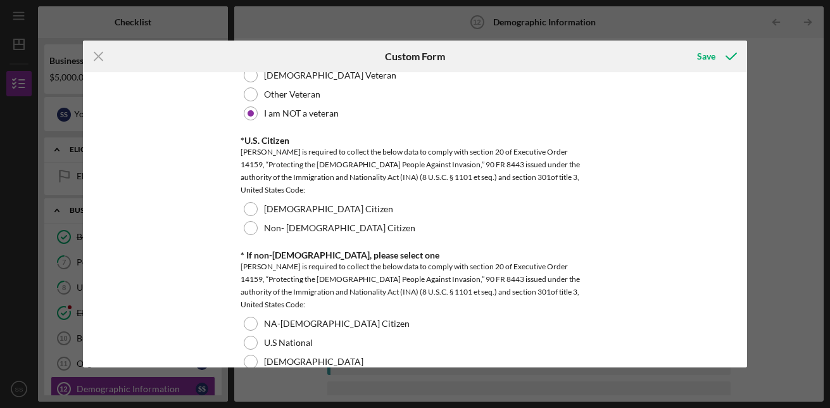
scroll to position [1231, 0]
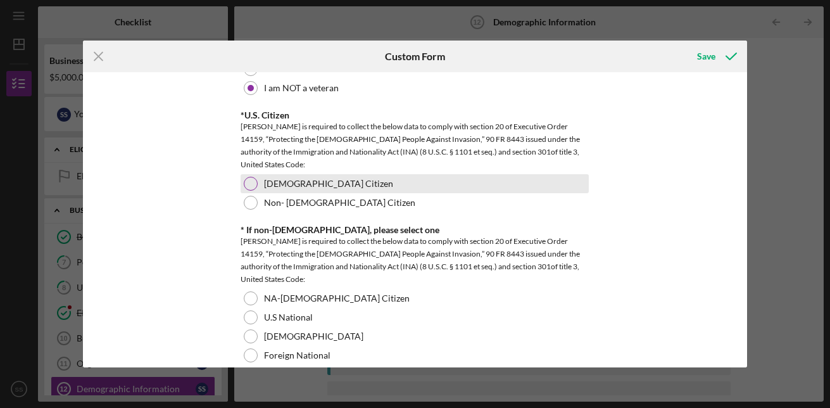
click at [251, 179] on div at bounding box center [251, 184] width 14 height 14
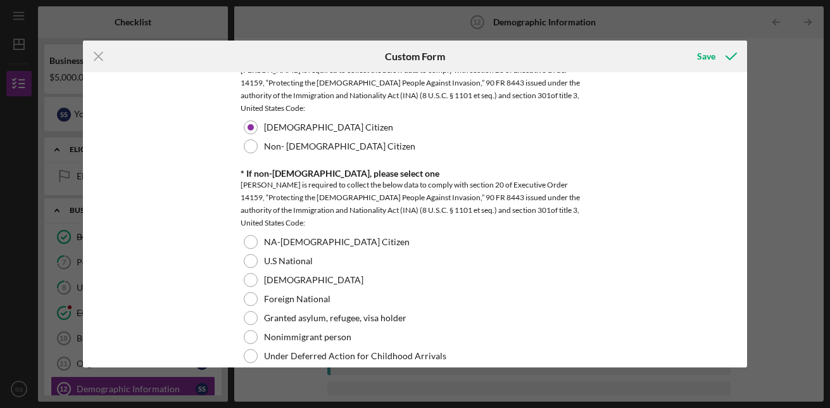
scroll to position [1344, 0]
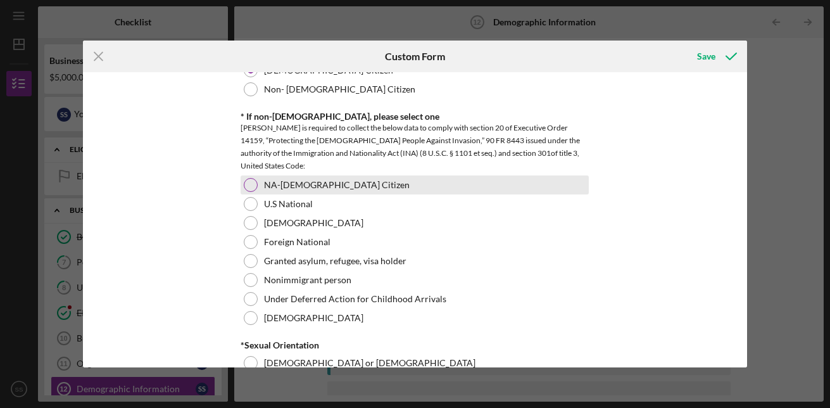
click at [246, 181] on div at bounding box center [251, 185] width 14 height 14
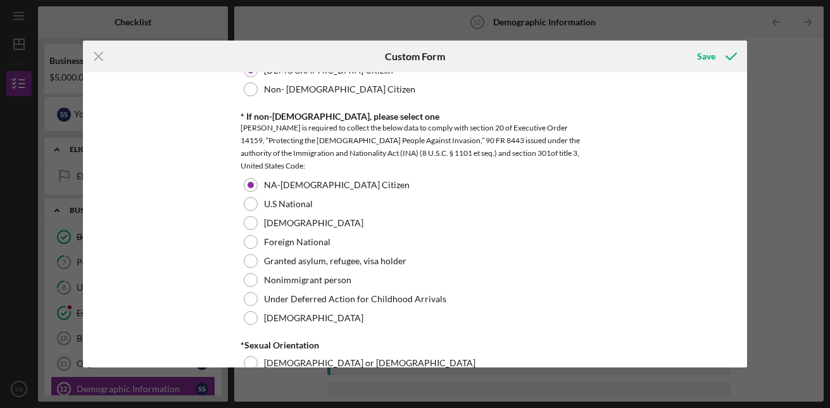
click at [742, 222] on div "Demographic Information *Gender [DEMOGRAPHIC_DATA] [DEMOGRAPHIC_DATA] [DEMOGRAP…" at bounding box center [415, 219] width 664 height 295
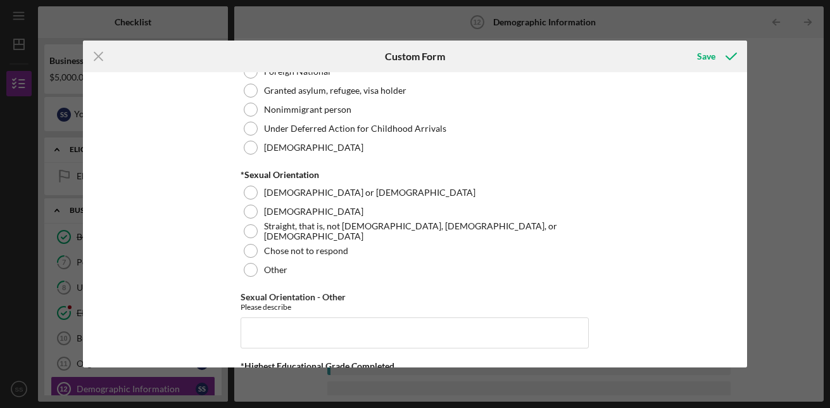
scroll to position [1559, 0]
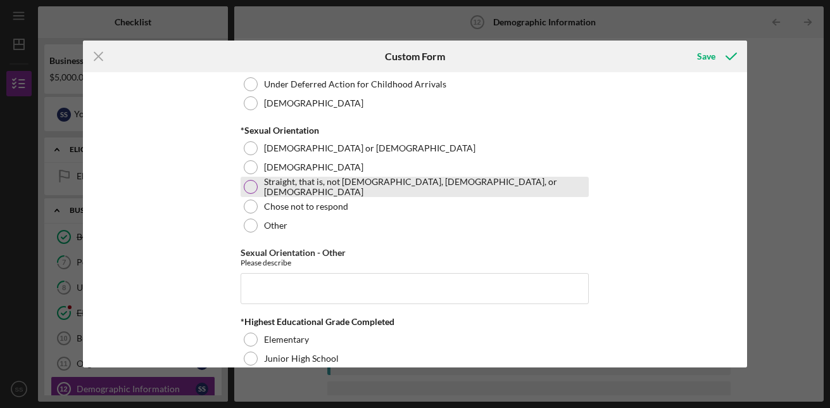
click at [253, 185] on div at bounding box center [251, 187] width 14 height 14
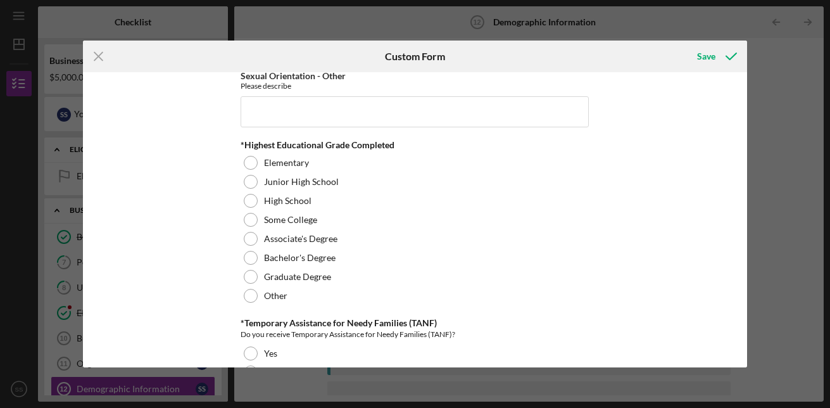
scroll to position [1755, 0]
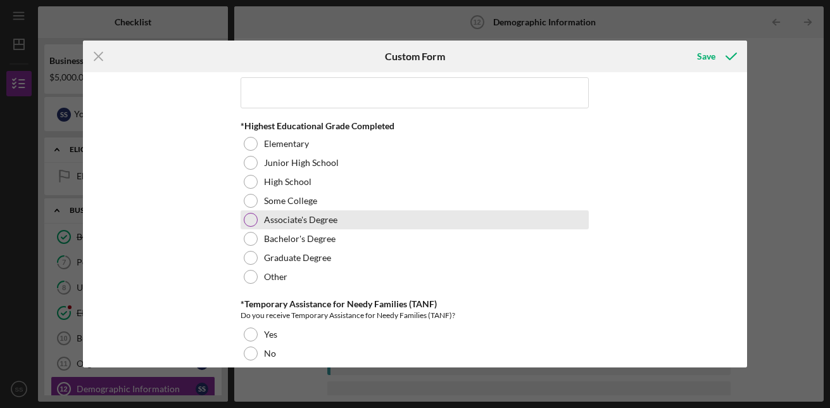
drag, startPoint x: 248, startPoint y: 216, endPoint x: 270, endPoint y: 219, distance: 22.4
click at [249, 216] on div at bounding box center [251, 220] width 14 height 14
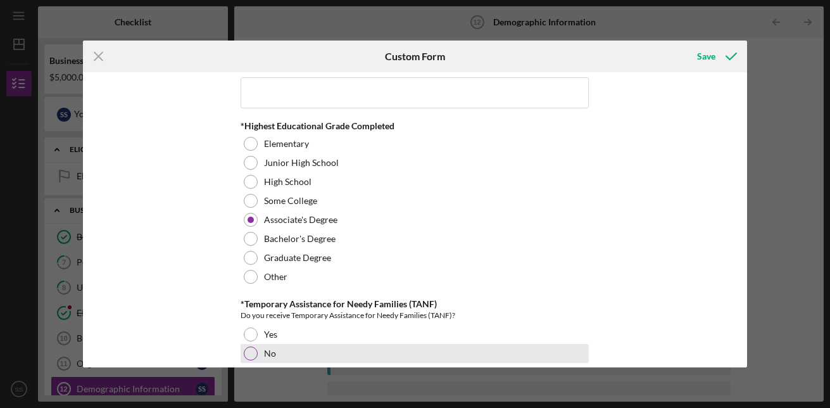
click at [248, 354] on div at bounding box center [251, 353] width 14 height 14
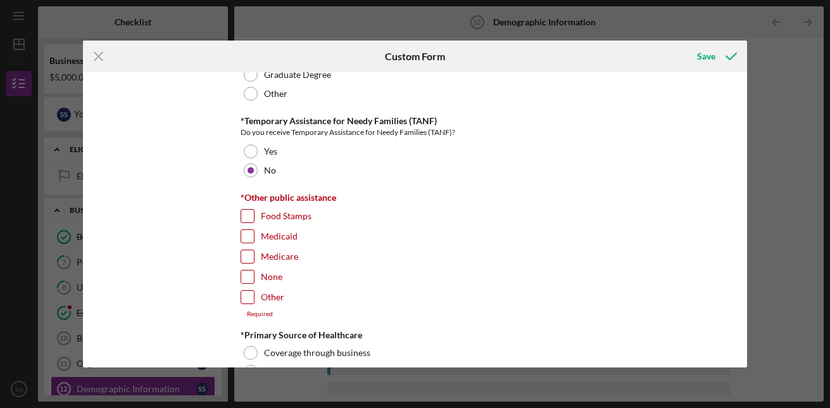
scroll to position [1988, 0]
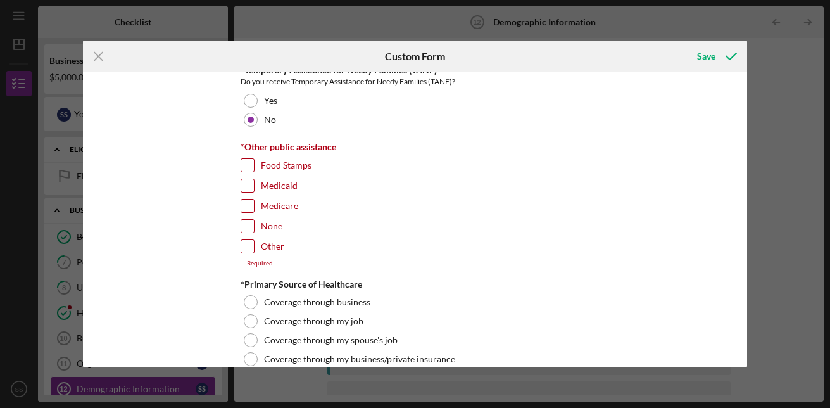
click at [245, 227] on input "None" at bounding box center [247, 226] width 13 height 13
checkbox input "true"
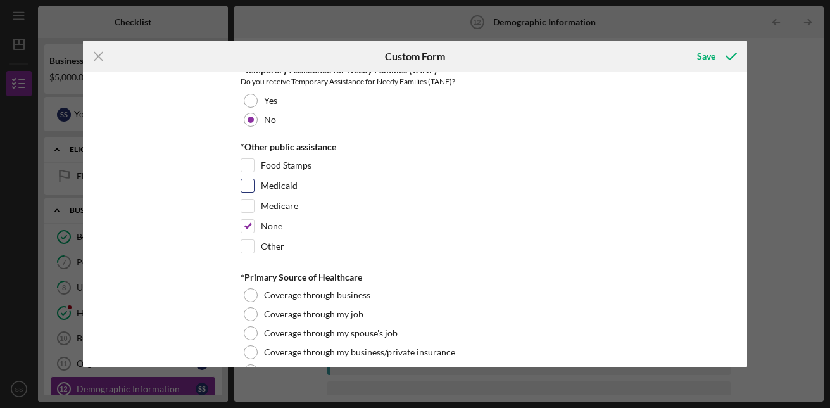
click at [248, 183] on input "Medicaid" at bounding box center [247, 185] width 13 height 13
checkbox input "true"
click at [245, 229] on input "None" at bounding box center [247, 226] width 13 height 13
checkbox input "false"
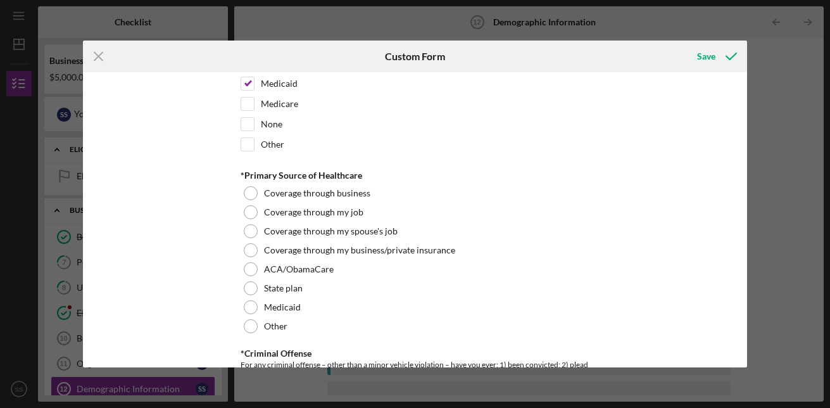
scroll to position [2109, 0]
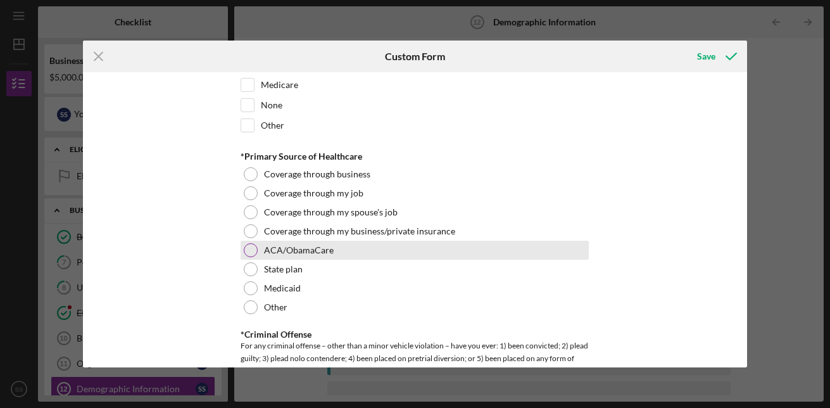
click at [251, 246] on div at bounding box center [251, 250] width 14 height 14
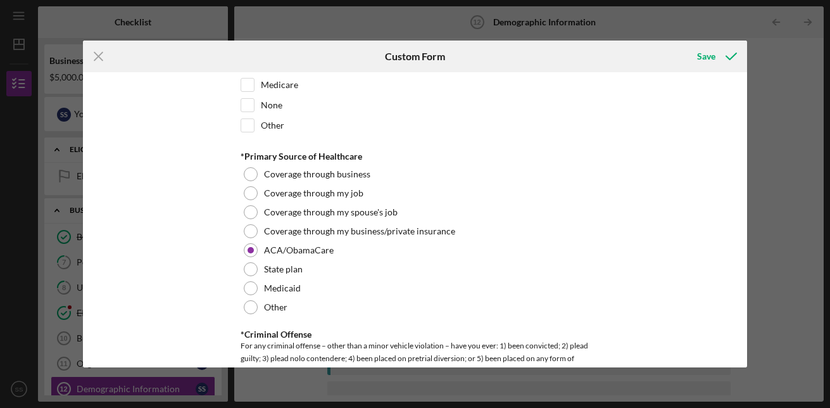
click at [746, 286] on div "Demographic Information *Gender [DEMOGRAPHIC_DATA] [DEMOGRAPHIC_DATA] [DEMOGRAP…" at bounding box center [415, 219] width 664 height 295
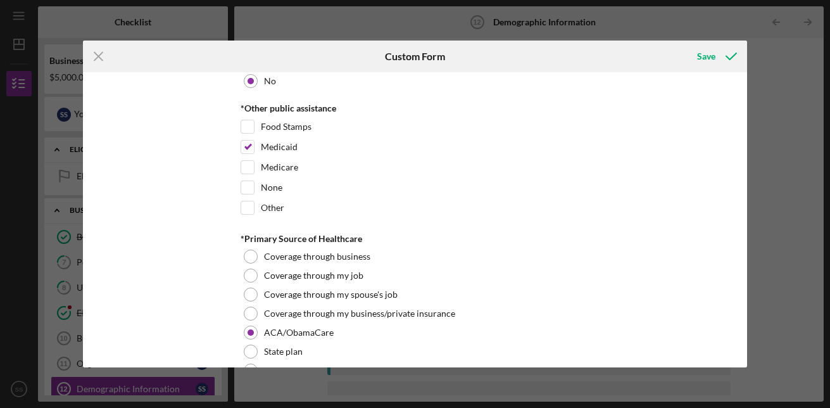
scroll to position [2071, 0]
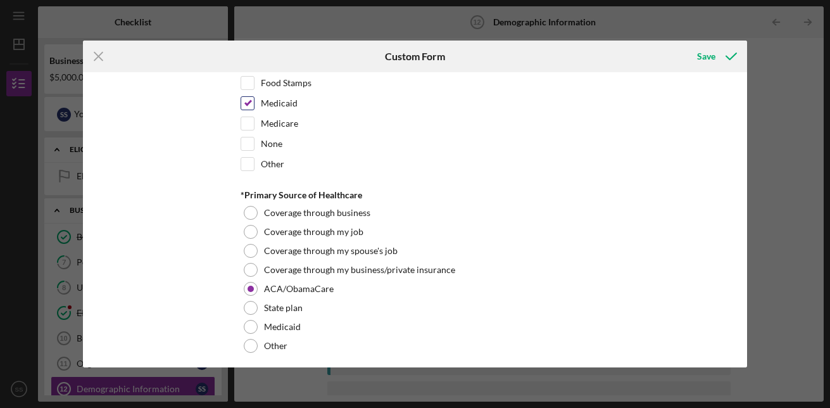
click at [248, 101] on input "Medicaid" at bounding box center [247, 103] width 13 height 13
checkbox input "false"
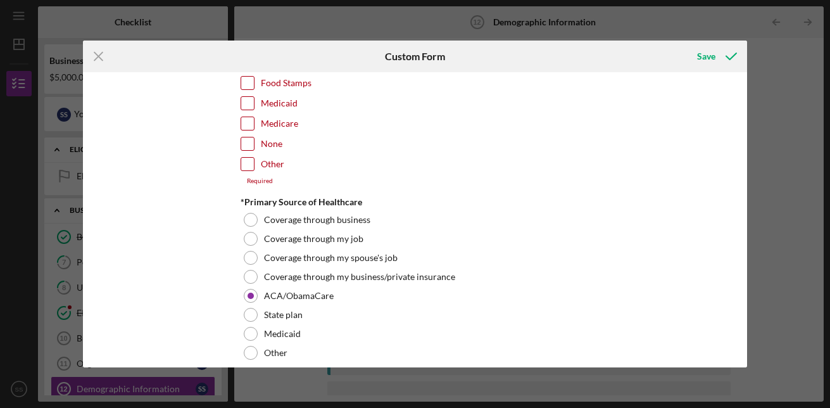
click at [245, 144] on input "None" at bounding box center [247, 143] width 13 height 13
checkbox input "true"
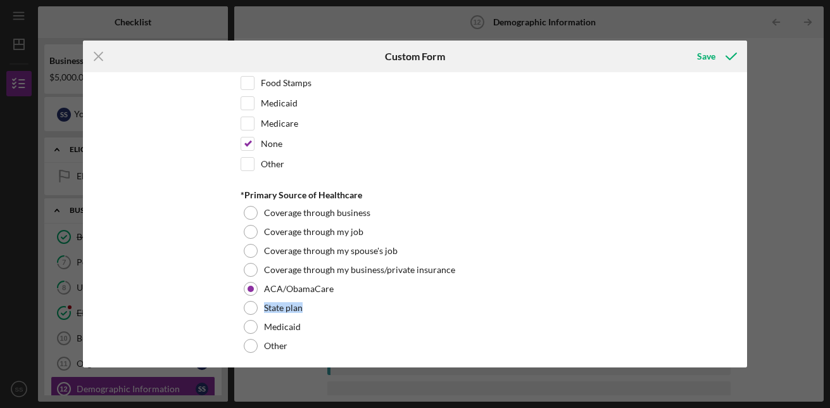
drag, startPoint x: 747, startPoint y: 296, endPoint x: 747, endPoint y: 307, distance: 10.1
click at [747, 307] on div "Icon/Menu Close Custom Form Save Demographic Information *Gender [DEMOGRAPHIC_D…" at bounding box center [415, 204] width 830 height 408
click at [761, 305] on div "Icon/Menu Close Custom Form Save Demographic Information *Gender [DEMOGRAPHIC_D…" at bounding box center [415, 204] width 830 height 408
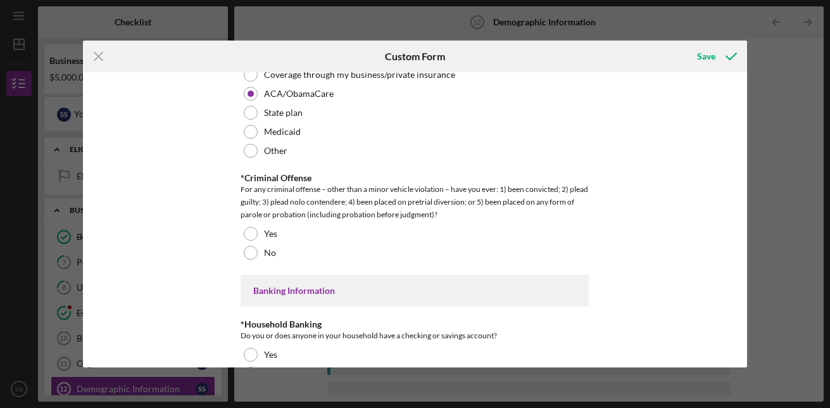
scroll to position [2273, 0]
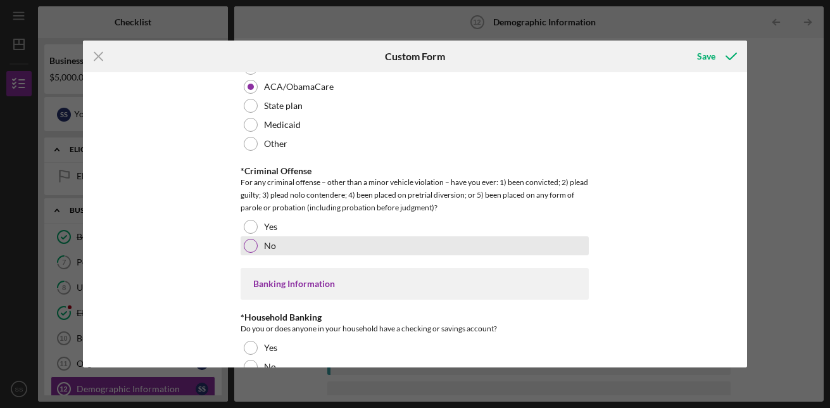
click at [250, 248] on div at bounding box center [251, 246] width 14 height 14
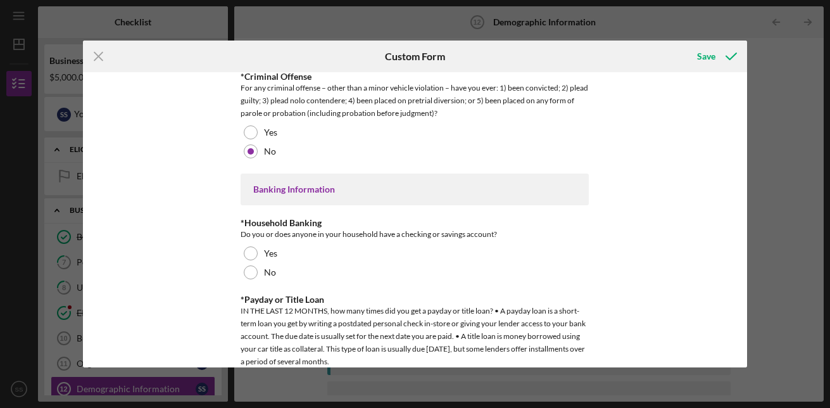
scroll to position [2392, 0]
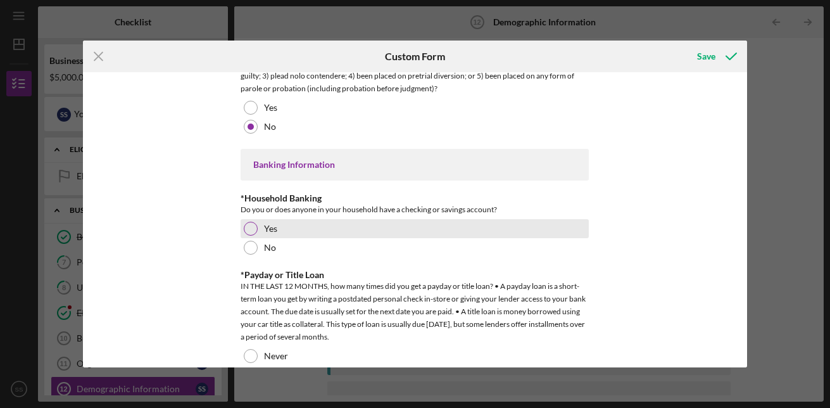
click at [248, 222] on div at bounding box center [251, 229] width 14 height 14
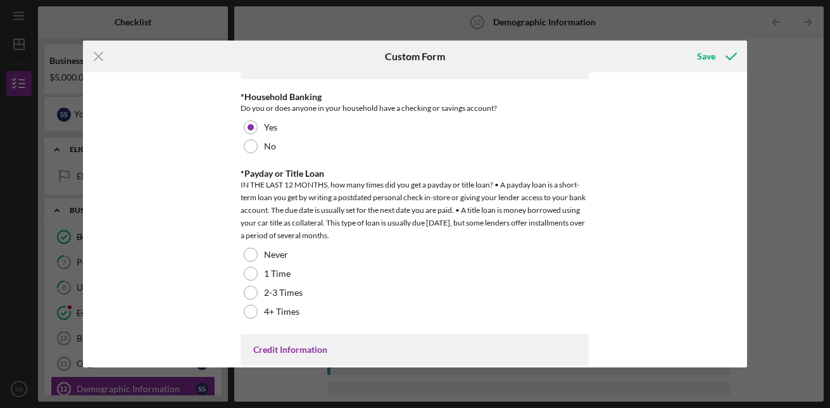
scroll to position [2505, 0]
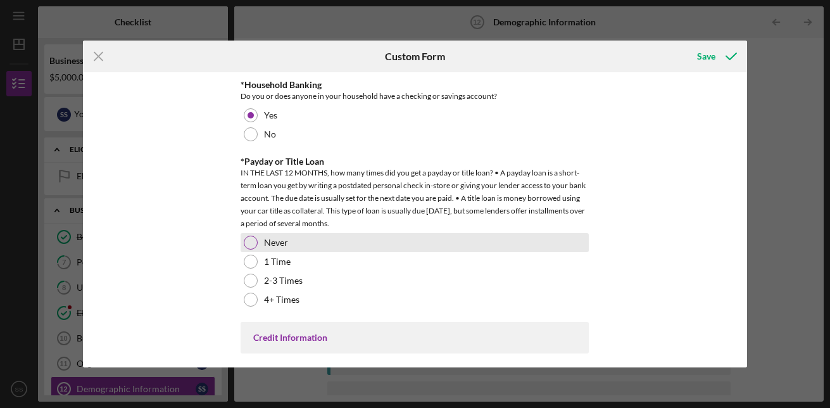
click at [254, 241] on div at bounding box center [251, 243] width 14 height 14
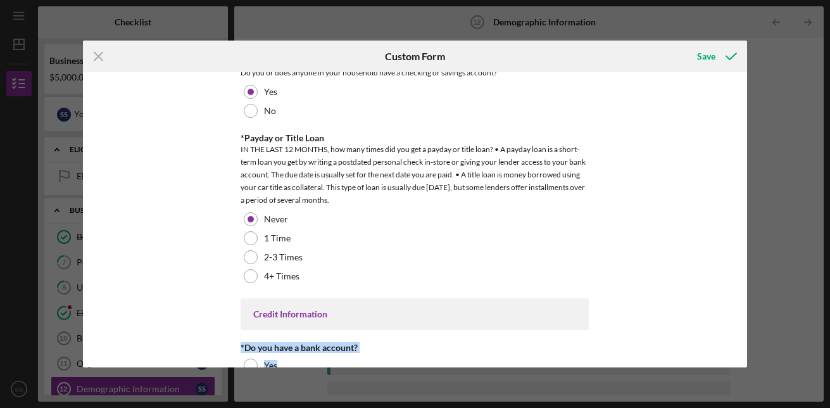
drag, startPoint x: 742, startPoint y: 333, endPoint x: 742, endPoint y: 359, distance: 25.3
click at [742, 359] on div "Demographic Information *Gender [DEMOGRAPHIC_DATA] [DEMOGRAPHIC_DATA] [DEMOGRAP…" at bounding box center [415, 219] width 664 height 295
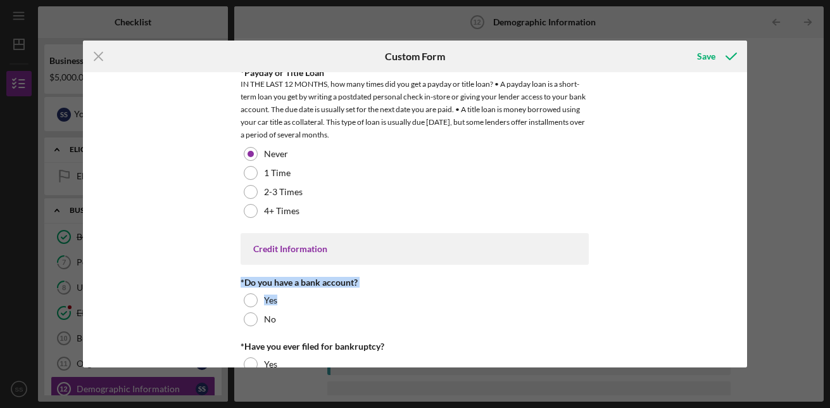
scroll to position [2637, 0]
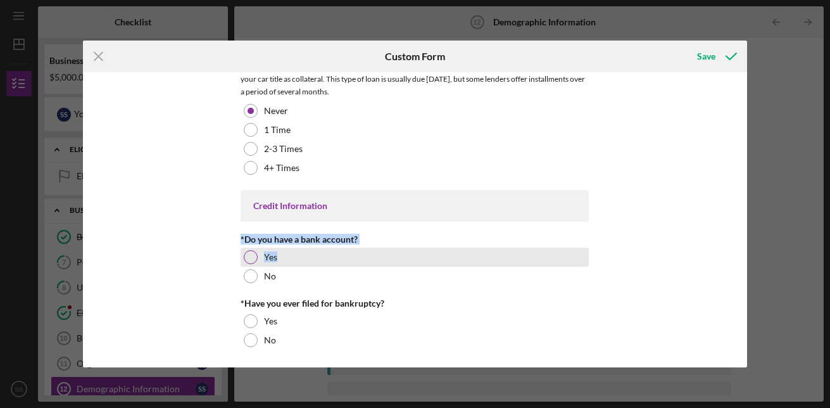
click at [248, 257] on div at bounding box center [251, 257] width 14 height 14
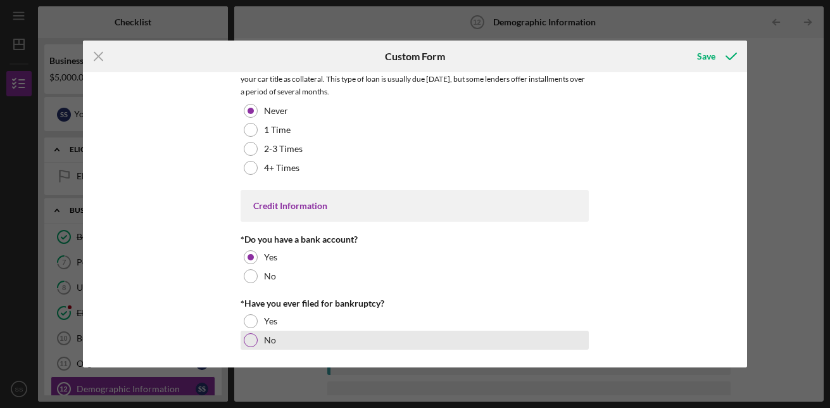
click at [253, 340] on div at bounding box center [251, 340] width 14 height 14
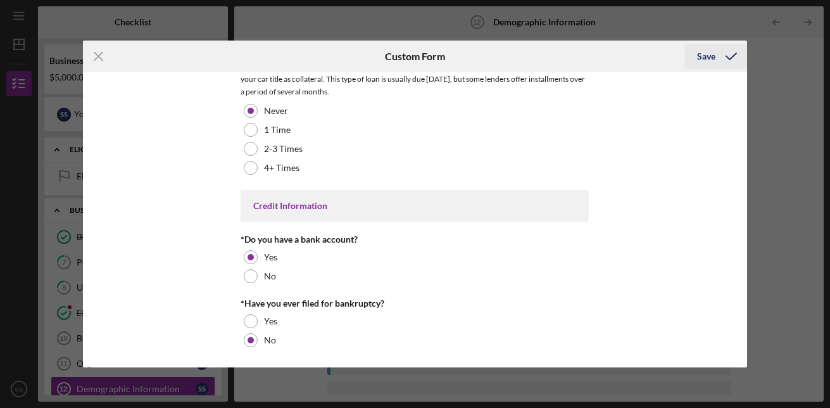
click at [704, 53] on div "Save" at bounding box center [706, 56] width 18 height 25
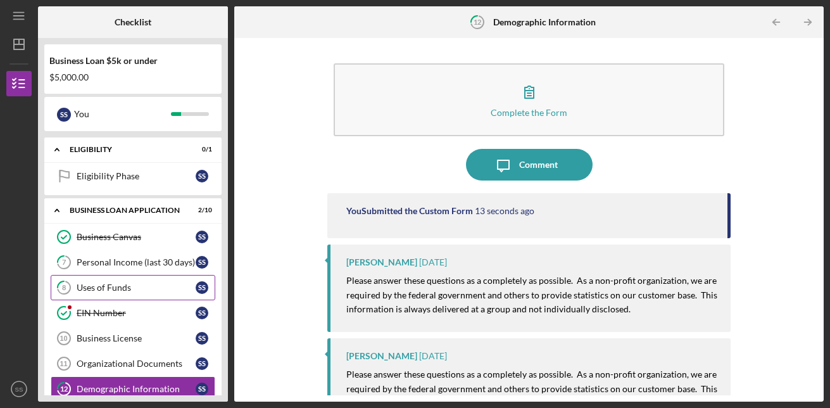
click at [107, 288] on div "Uses of Funds" at bounding box center [136, 288] width 119 height 10
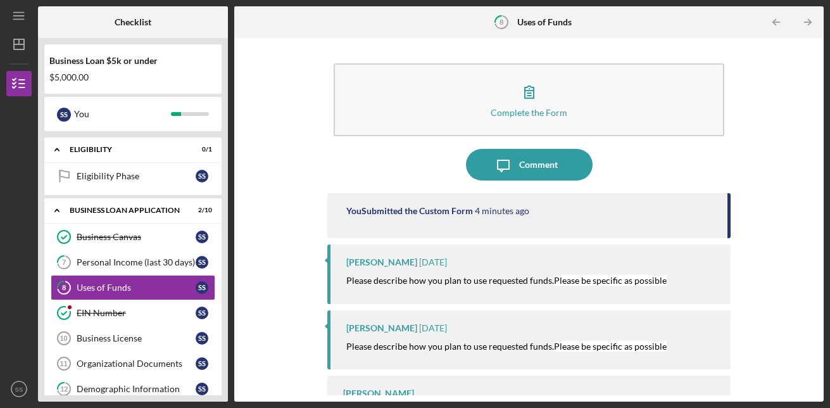
drag, startPoint x: 818, startPoint y: 250, endPoint x: 817, endPoint y: 284, distance: 34.2
click at [817, 284] on div "Complete the Form Form Icon/Message Comment You Submitted the Custom Form 4 min…" at bounding box center [529, 220] width 590 height 364
click at [818, 353] on div "Complete the Form Form Icon/Message Comment You Submitted the Custom Form 4 min…" at bounding box center [529, 220] width 590 height 364
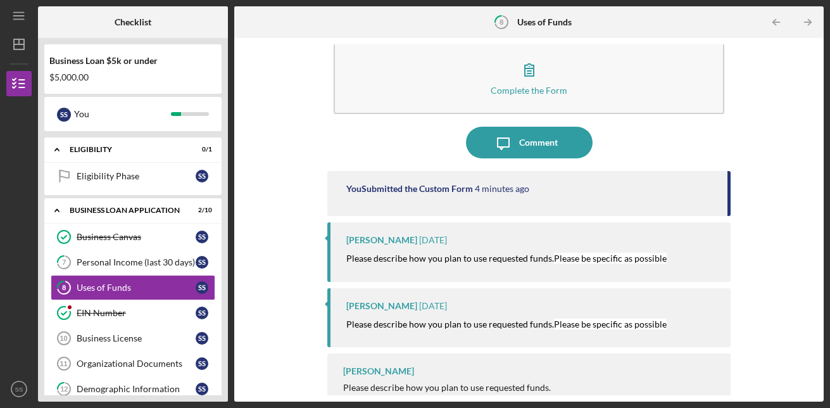
scroll to position [44, 0]
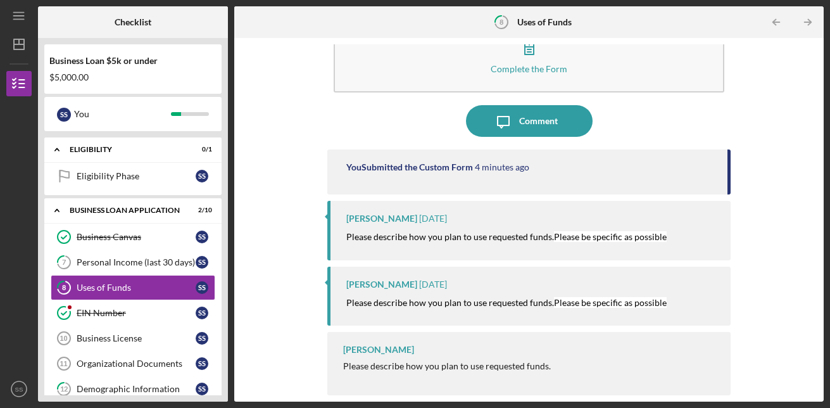
click at [537, 62] on icon "button" at bounding box center [530, 48] width 32 height 32
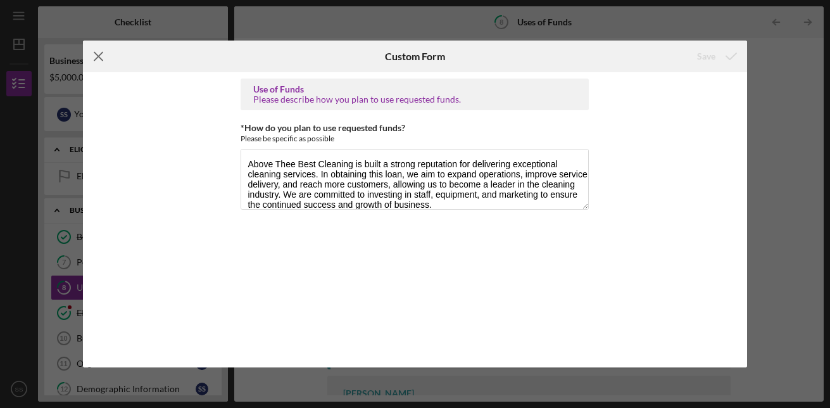
click at [104, 56] on icon "Icon/Menu Close" at bounding box center [99, 57] width 32 height 32
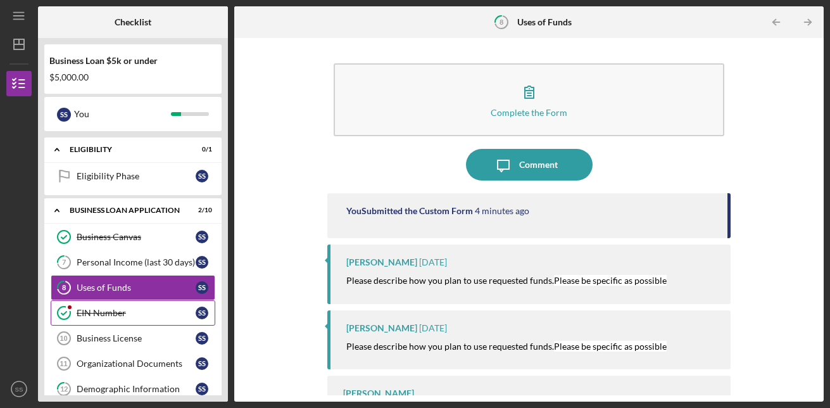
drag, startPoint x: 146, startPoint y: 327, endPoint x: 169, endPoint y: 314, distance: 26.7
click at [169, 302] on div "Business Canvas Business Canvas S S 7 Personal Income (last 30 days) S S 8 Uses…" at bounding box center [132, 354] width 177 height 260
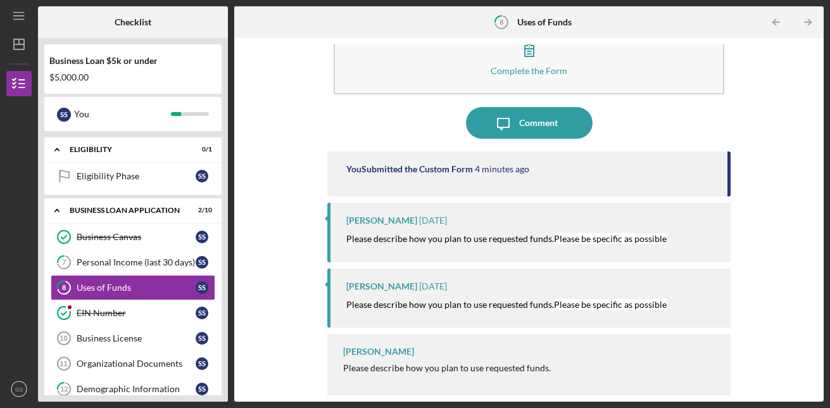
scroll to position [43, 0]
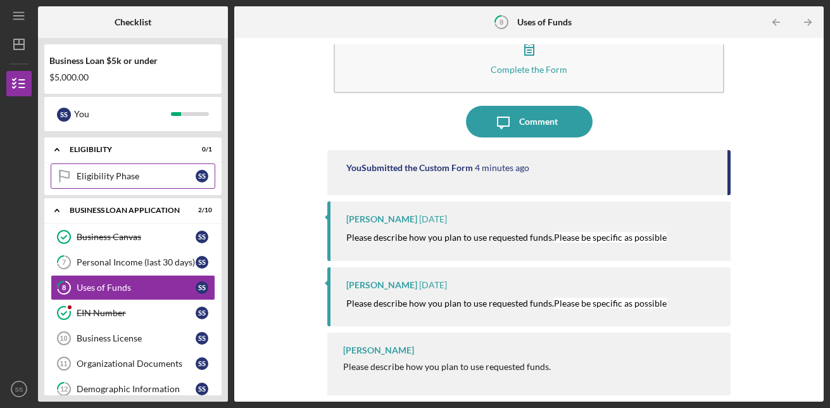
click at [140, 179] on div "Eligibility Phase" at bounding box center [136, 176] width 119 height 10
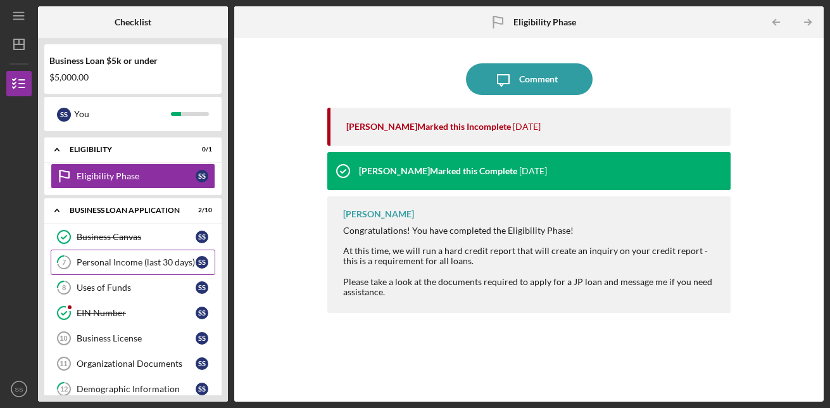
click at [127, 262] on div "Personal Income (last 30 days)" at bounding box center [136, 262] width 119 height 10
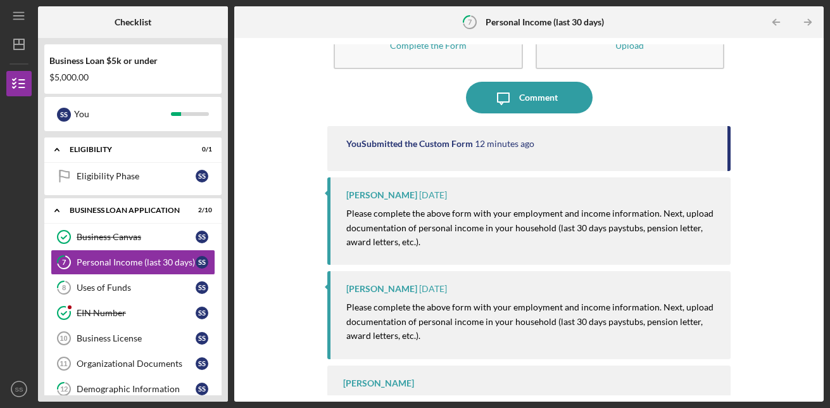
scroll to position [101, 0]
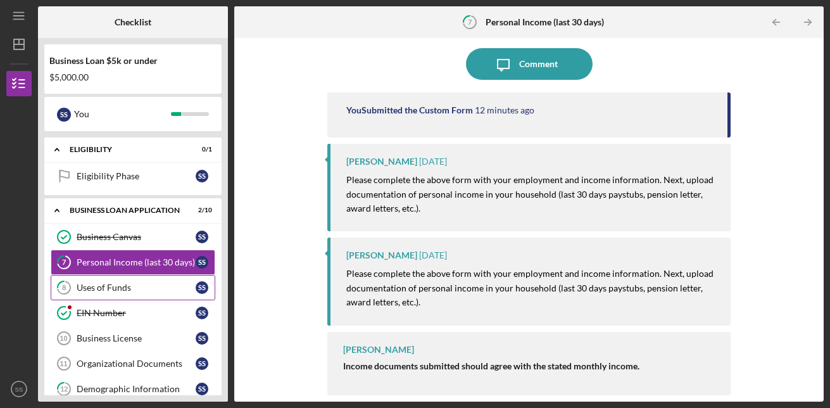
click at [117, 286] on div "Uses of Funds" at bounding box center [136, 288] width 119 height 10
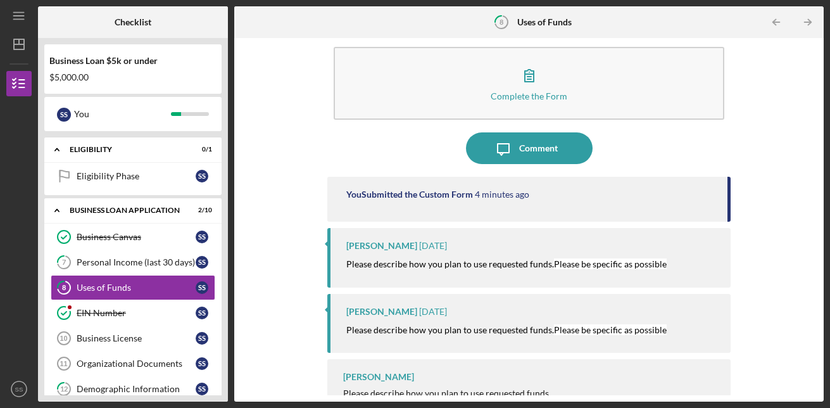
scroll to position [44, 0]
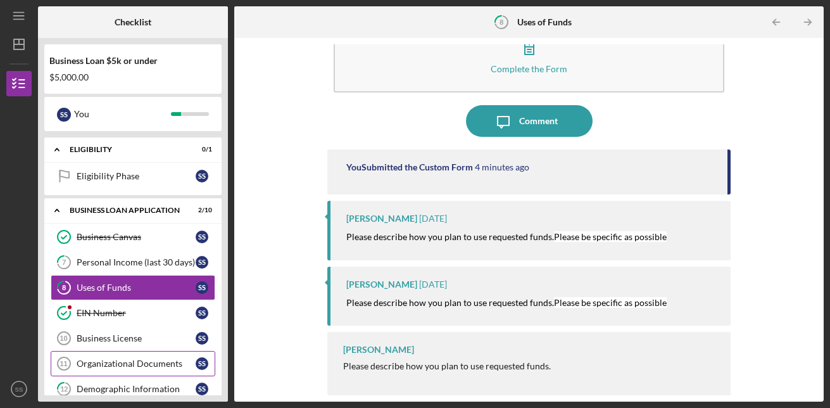
drag, startPoint x: 177, startPoint y: 349, endPoint x: 166, endPoint y: 361, distance: 16.1
click at [173, 337] on link "Business License 10 Business License S S" at bounding box center [133, 338] width 165 height 25
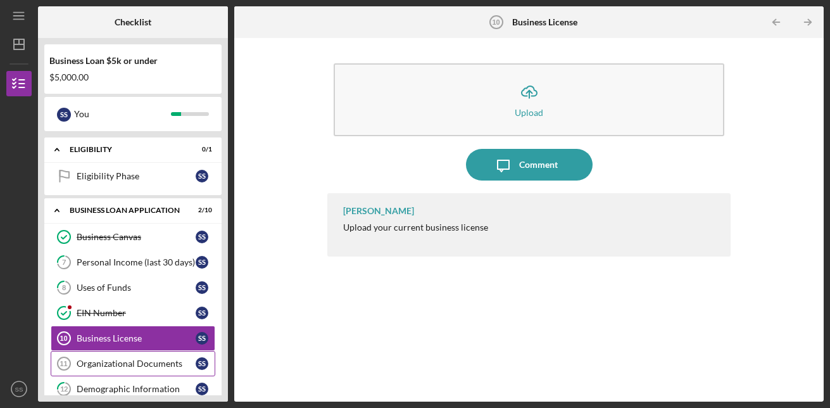
click at [139, 364] on div "Organizational Documents" at bounding box center [136, 364] width 119 height 10
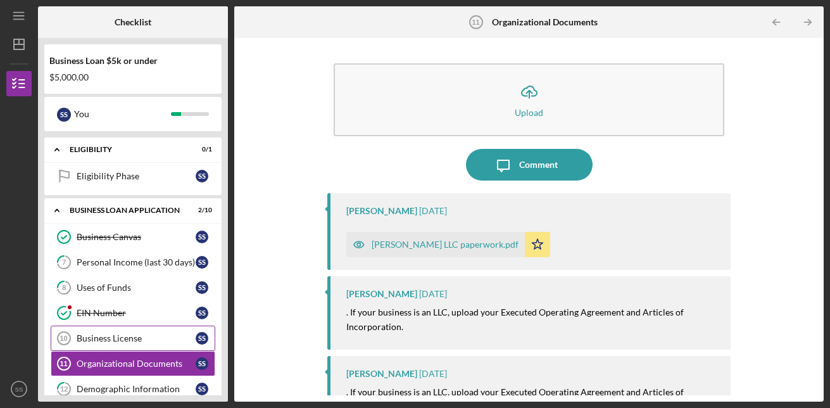
click at [124, 338] on div "Business License" at bounding box center [136, 338] width 119 height 10
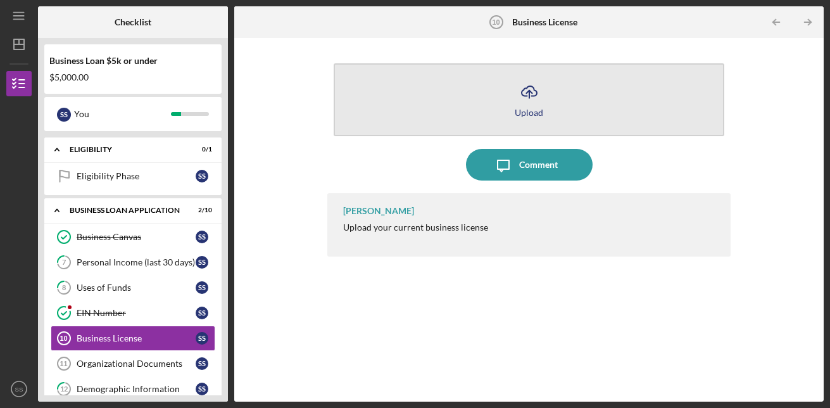
click at [528, 99] on icon "Icon/Upload" at bounding box center [530, 92] width 32 height 32
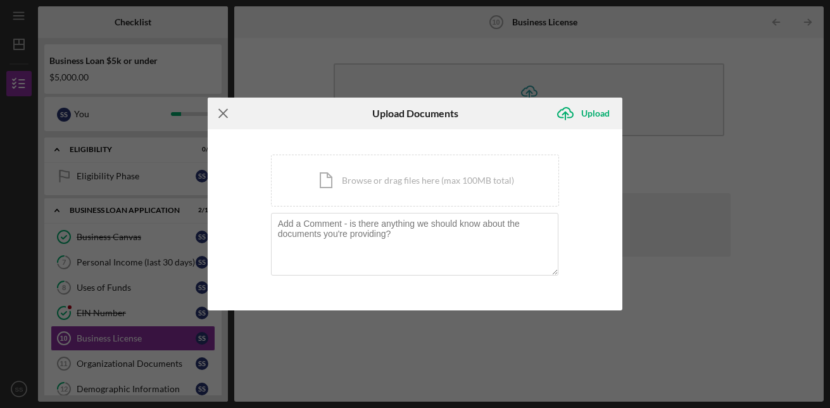
click at [228, 110] on icon "Icon/Menu Close" at bounding box center [224, 114] width 32 height 32
